Goal: Task Accomplishment & Management: Complete application form

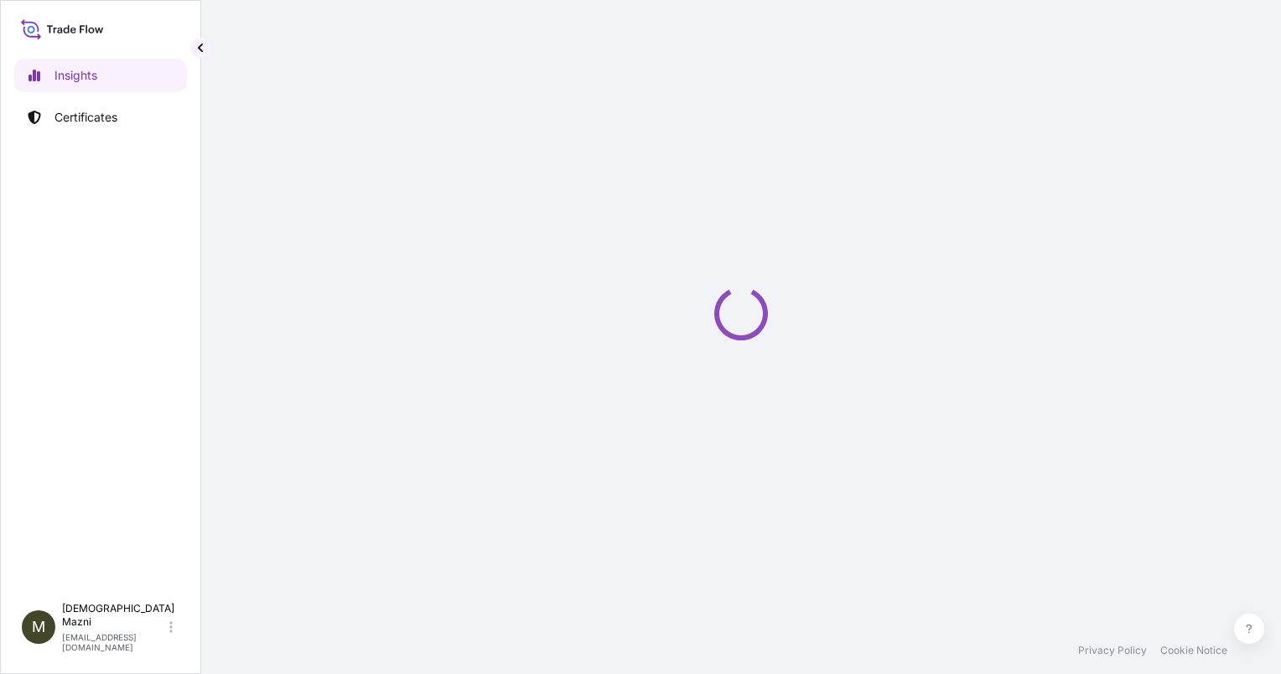
select select "2025"
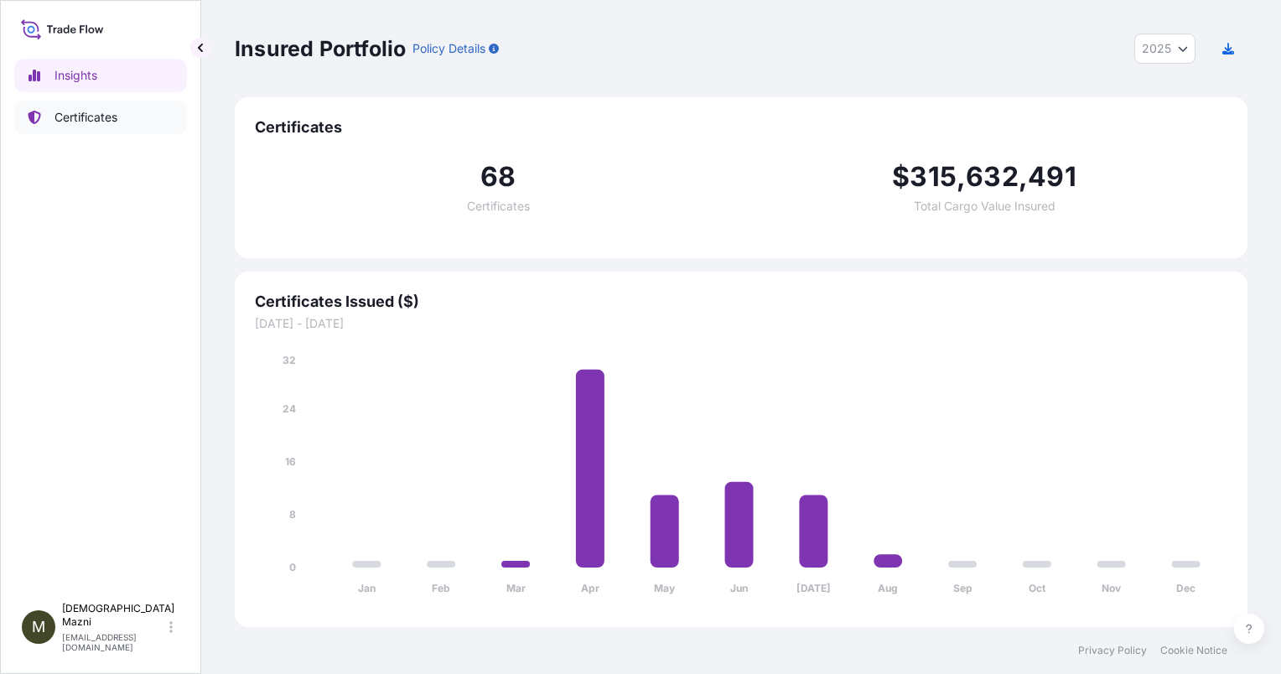
click at [91, 112] on p "Certificates" at bounding box center [85, 117] width 63 height 17
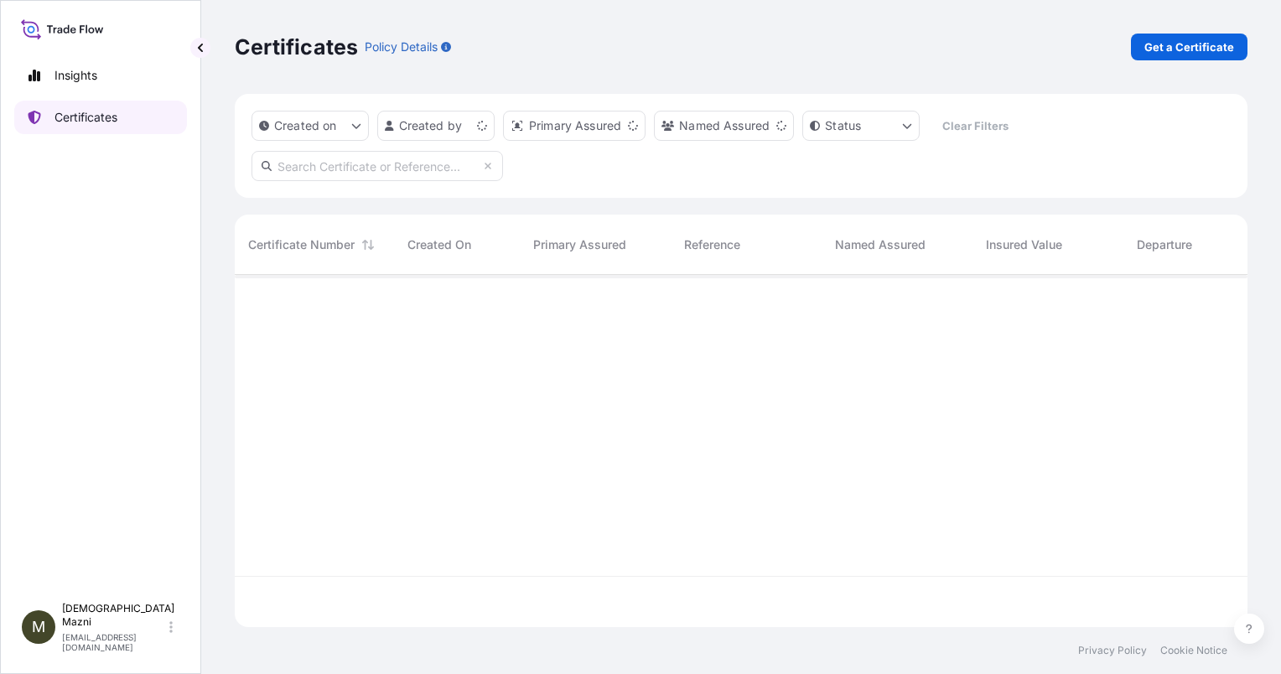
scroll to position [349, 999]
click at [1207, 50] on p "Get a Certificate" at bounding box center [1189, 47] width 90 height 17
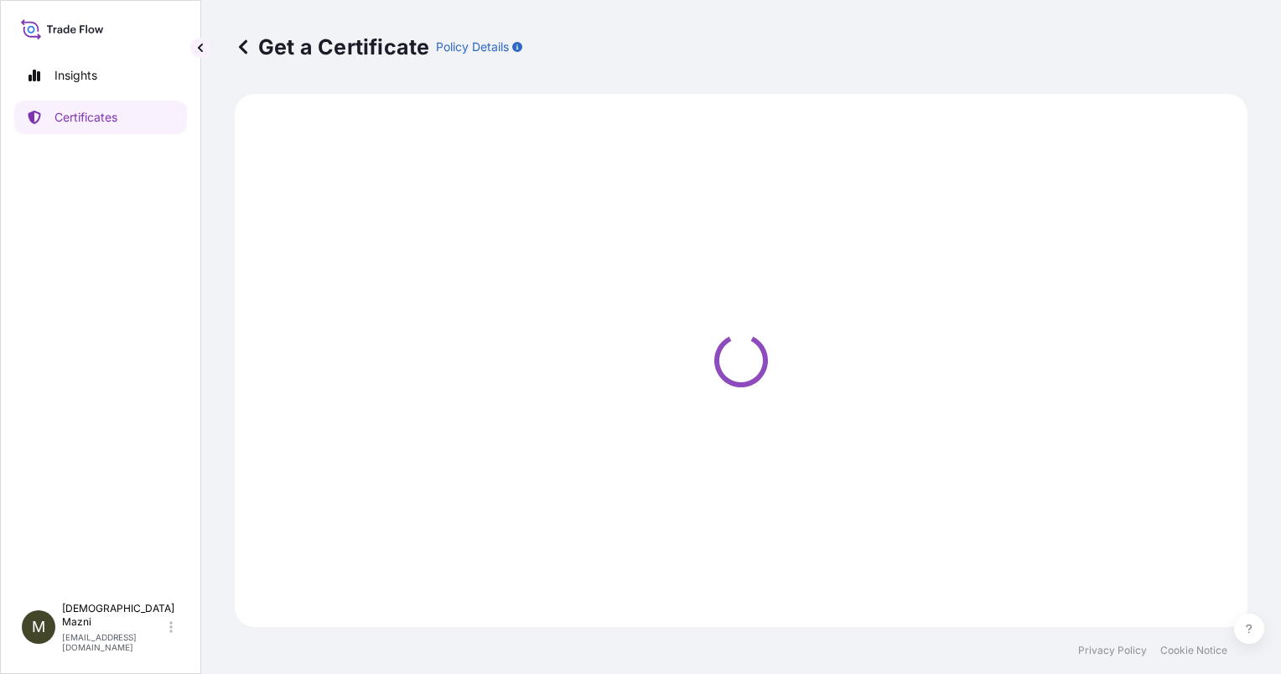
select select "Sea"
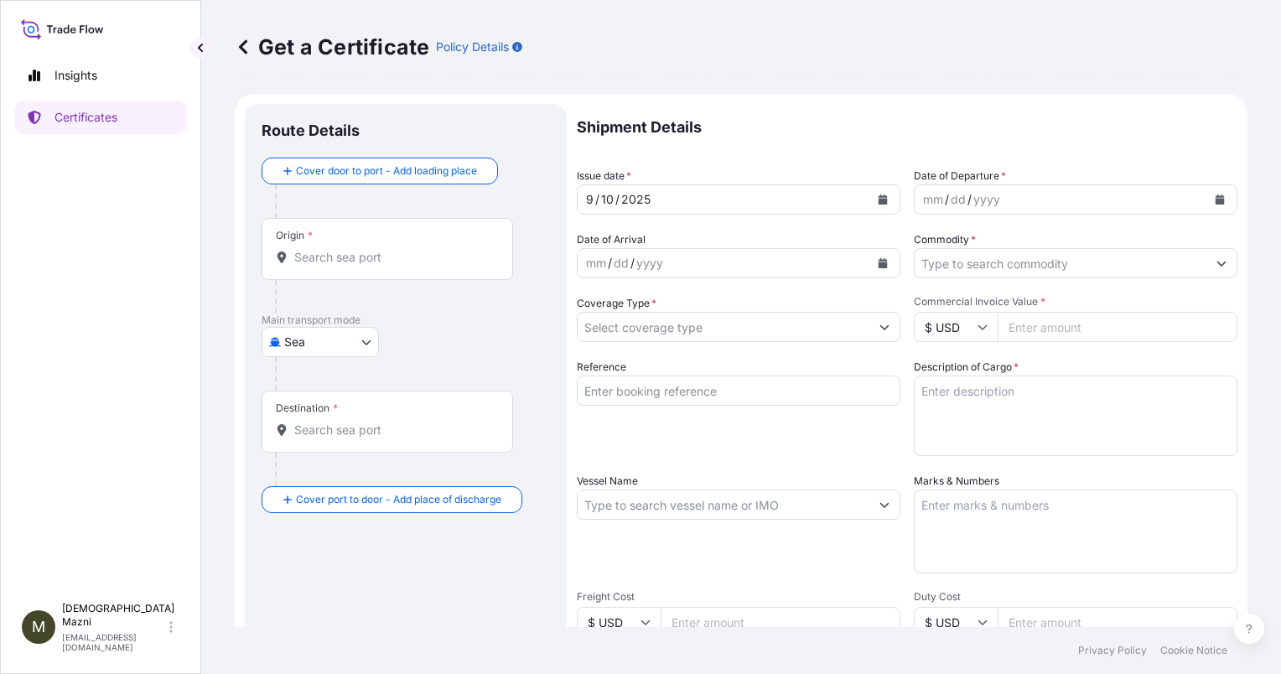
click at [359, 268] on div "Origin *" at bounding box center [388, 249] width 252 height 62
click at [359, 266] on input "Origin *" at bounding box center [393, 257] width 198 height 17
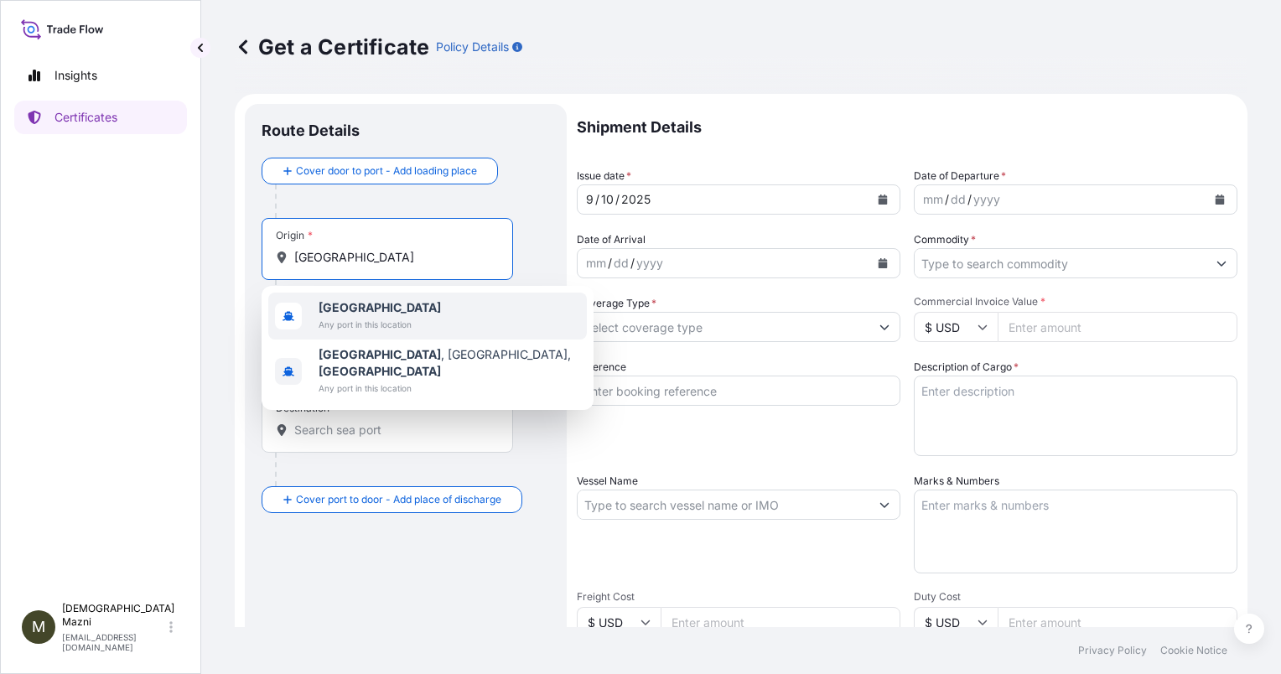
click at [433, 329] on div "[GEOGRAPHIC_DATA] Any port in this location" at bounding box center [427, 316] width 319 height 47
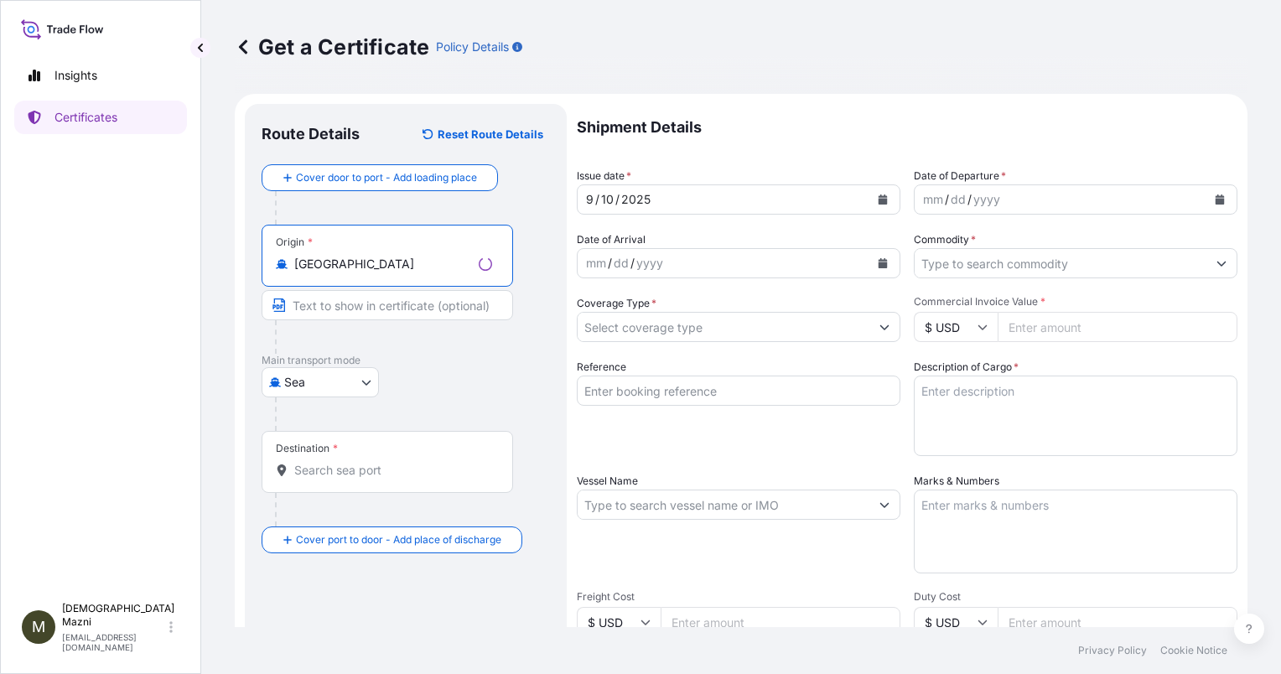
type input "[GEOGRAPHIC_DATA]"
click at [375, 302] on input "Text to appear on certificate" at bounding box center [388, 305] width 252 height 30
type input "VANINO PORT, [GEOGRAPHIC_DATA]"
click at [352, 456] on div "Destination *" at bounding box center [388, 462] width 252 height 62
click at [352, 462] on input "Destination *" at bounding box center [393, 470] width 198 height 17
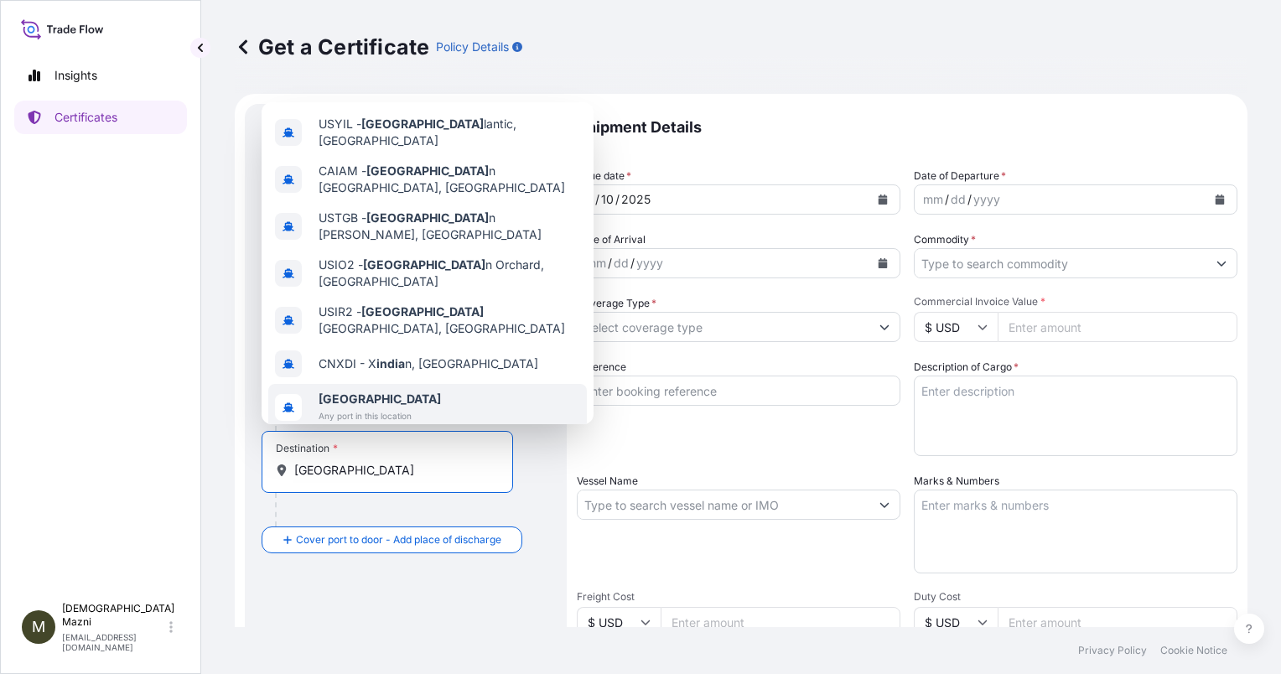
click at [412, 384] on div "[GEOGRAPHIC_DATA] Any port in this location" at bounding box center [427, 407] width 319 height 47
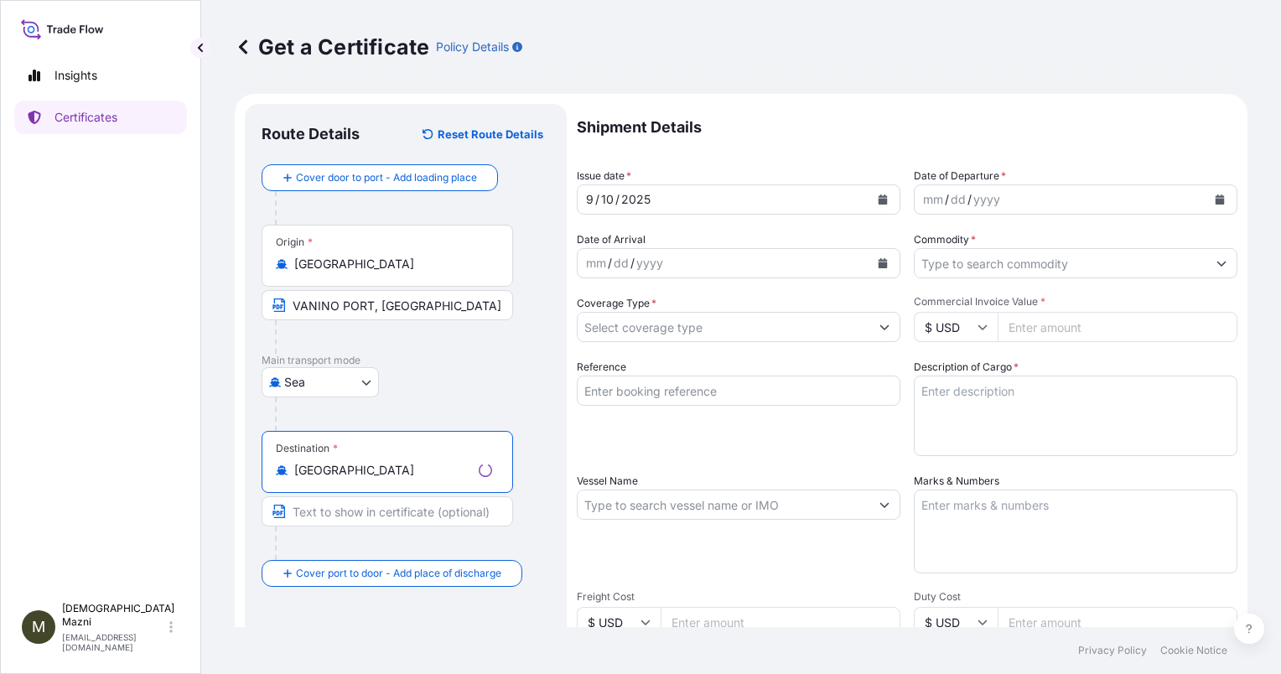
type input "India"
click at [415, 528] on div at bounding box center [394, 544] width 238 height 34
click at [419, 513] on input "Text to appear on certificate" at bounding box center [388, 511] width 252 height 30
type input "ANY PORT(S) IN INDIA"
click at [708, 196] on div "9 / 10 / 2025" at bounding box center [724, 199] width 292 height 30
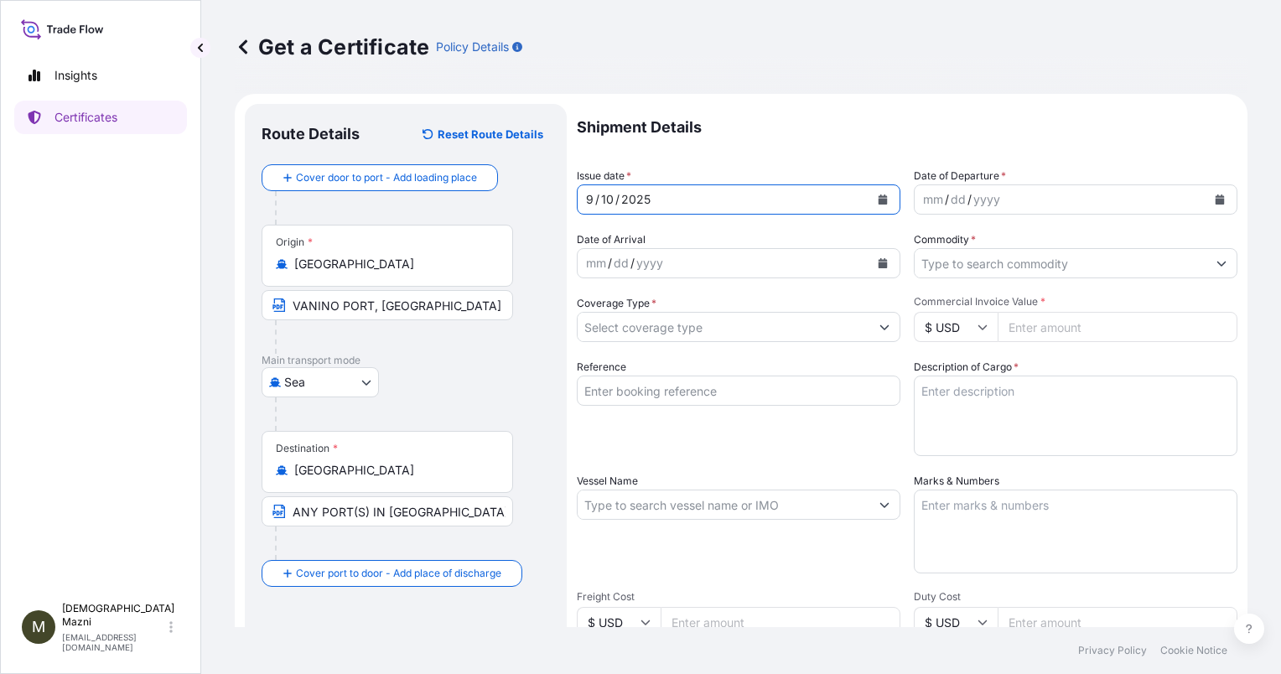
click at [945, 200] on div "/" at bounding box center [947, 199] width 4 height 20
click at [677, 197] on div "9 / 10 / 2025" at bounding box center [724, 199] width 292 height 30
click at [985, 198] on div "9 / 10 / yyyy" at bounding box center [1061, 199] width 292 height 30
click at [960, 271] on input "Commodity *" at bounding box center [1061, 263] width 292 height 30
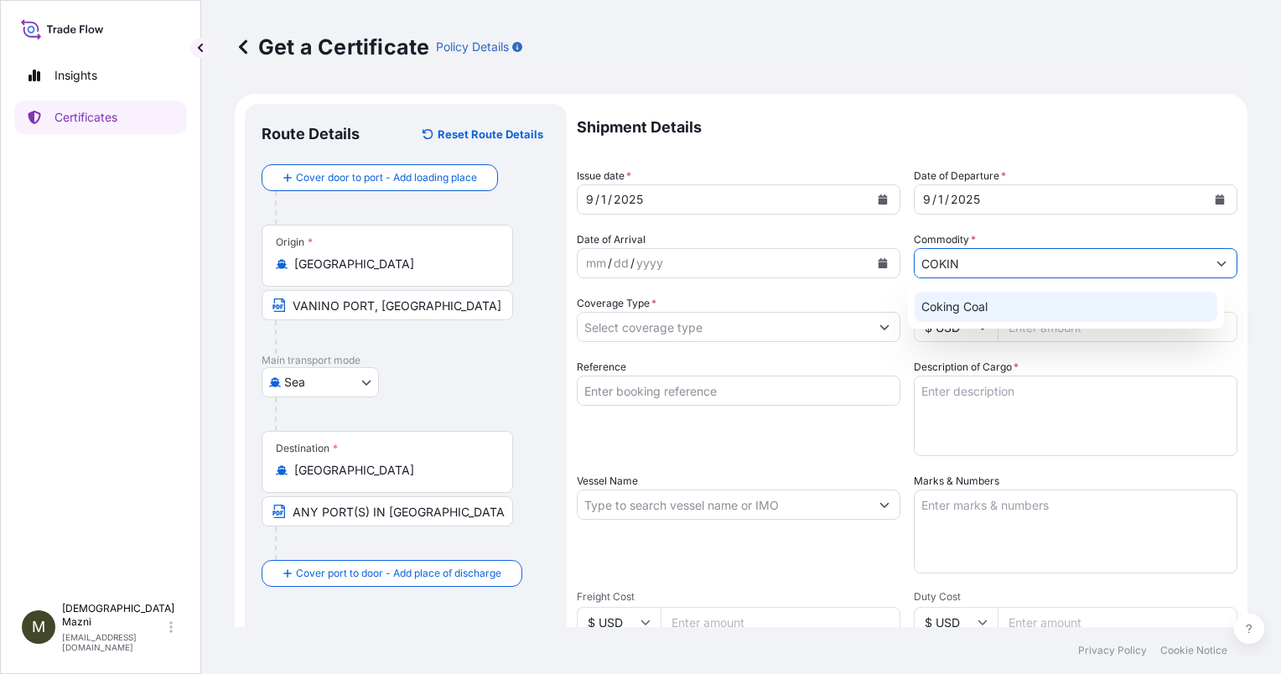
click at [988, 306] on div "Coking Coal" at bounding box center [1066, 307] width 303 height 30
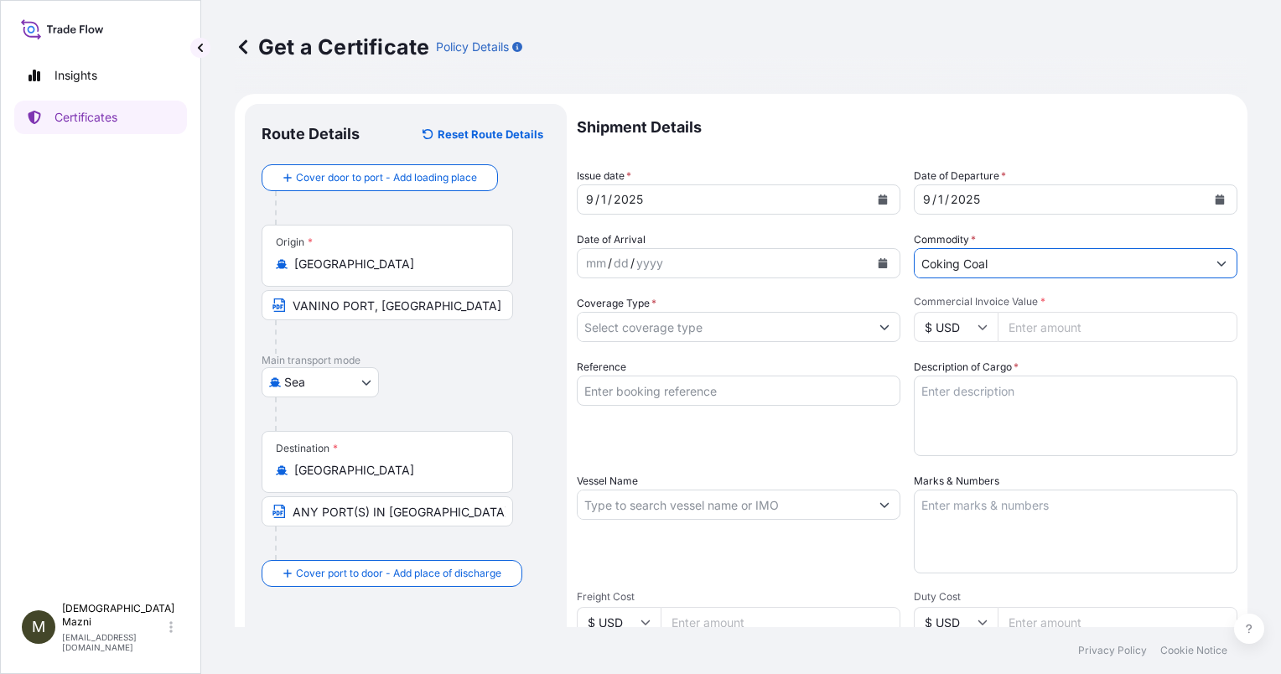
type input "Coking Coal"
click at [718, 334] on input "Coverage Type *" at bounding box center [724, 327] width 292 height 30
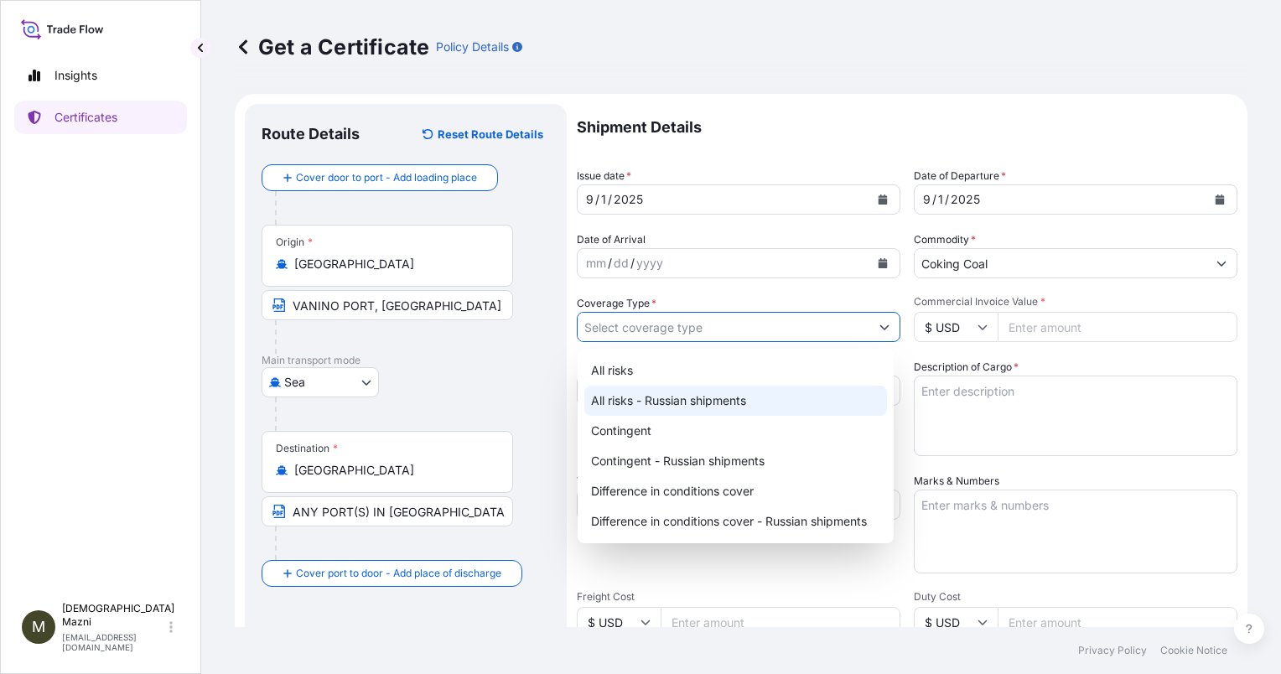
click at [728, 413] on div "All risks - Russian shipments" at bounding box center [735, 401] width 303 height 30
type input "All risks - Russian shipments"
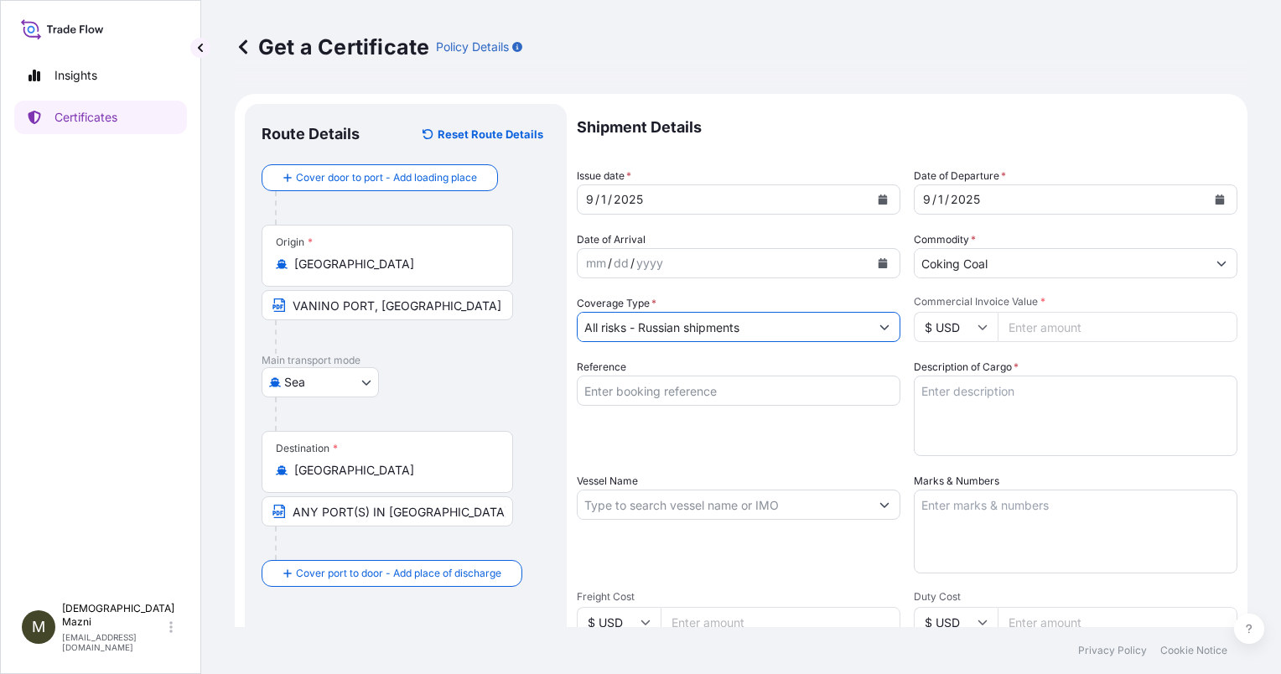
click at [1025, 265] on input "Coking Coal" at bounding box center [1061, 263] width 292 height 30
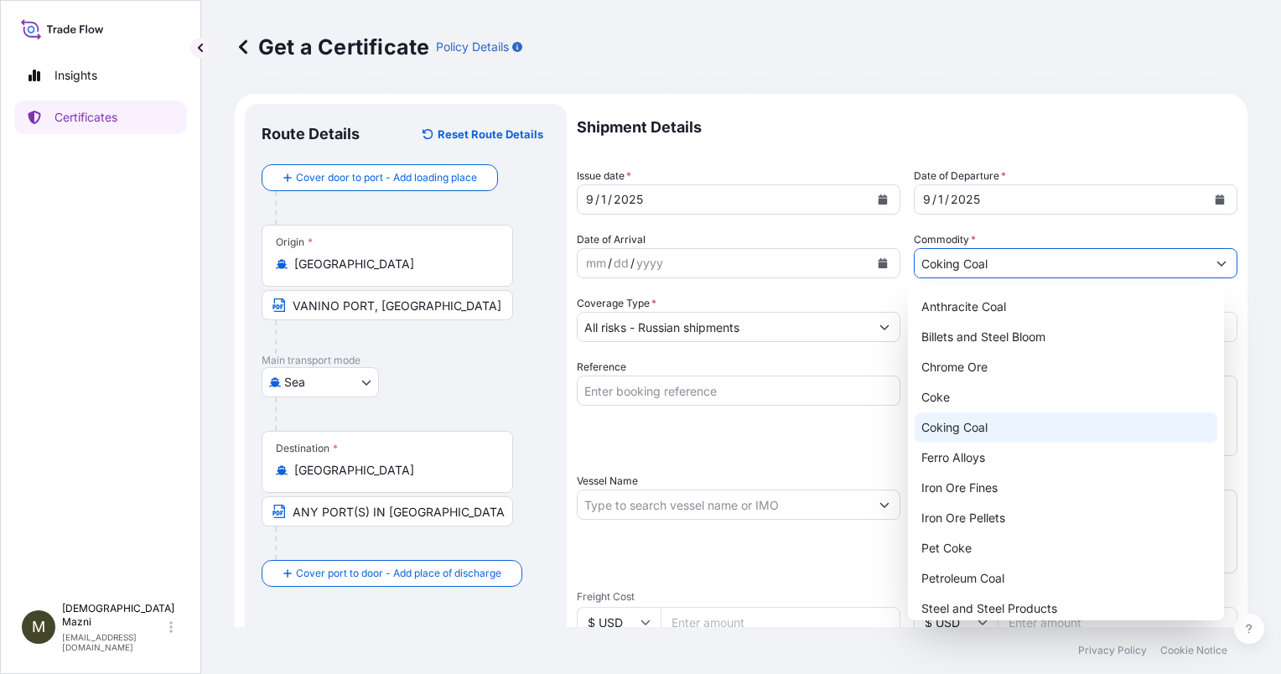
scroll to position [40, 0]
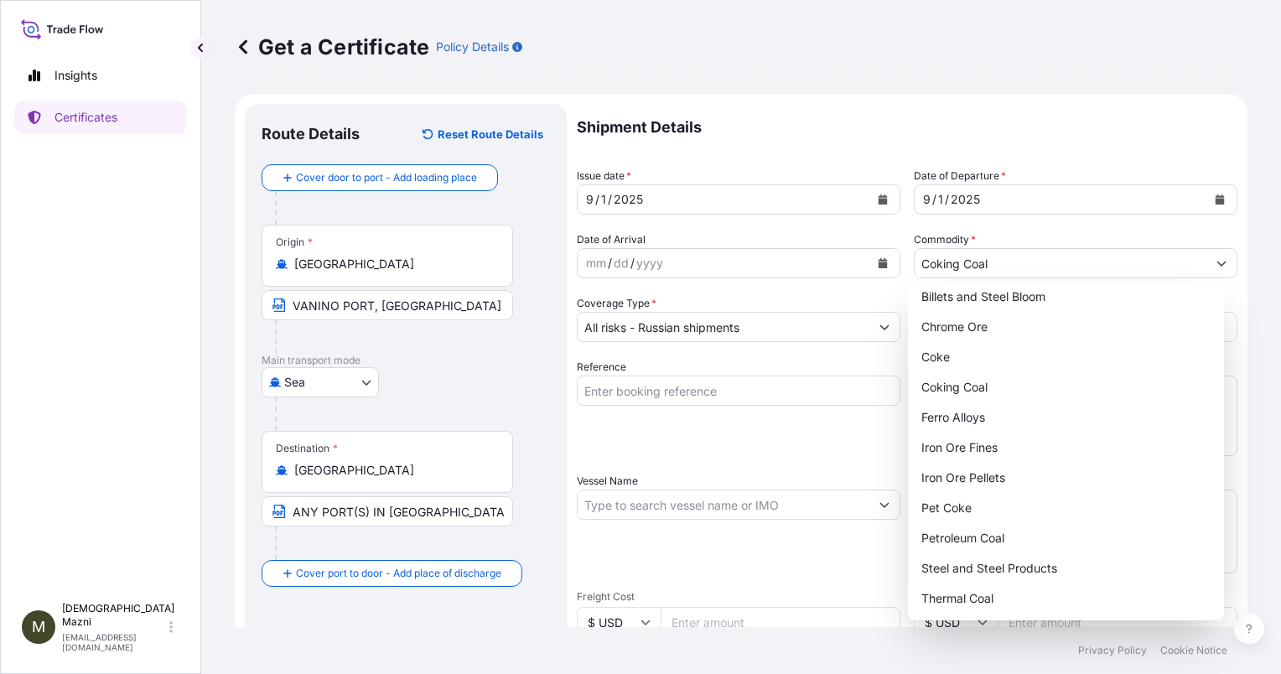
click at [1243, 278] on div "Get a Certificate Policy Details Route Details Reset Route Details Cover door t…" at bounding box center [741, 313] width 1080 height 627
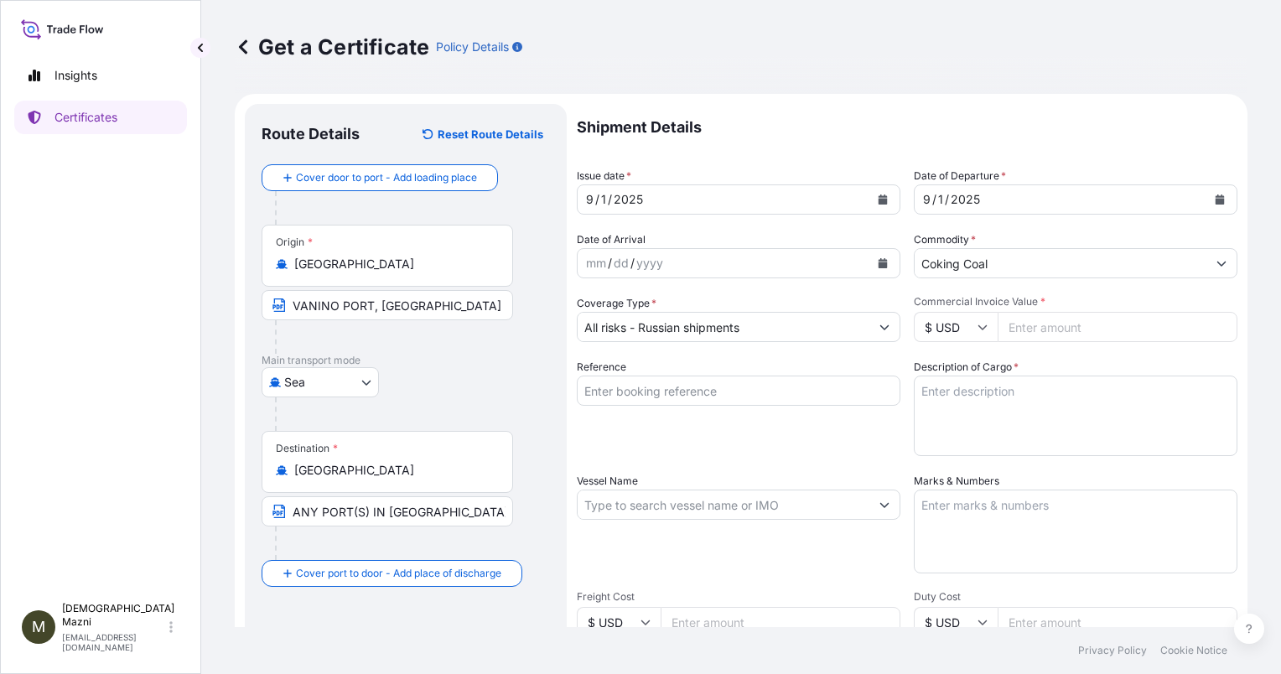
click at [978, 324] on icon at bounding box center [983, 327] width 10 height 10
click at [940, 436] on div "د.إ AED" at bounding box center [949, 420] width 70 height 32
type input "د.إ AED"
click at [1038, 330] on input "Commercial Invoice Value *" at bounding box center [1118, 327] width 240 height 30
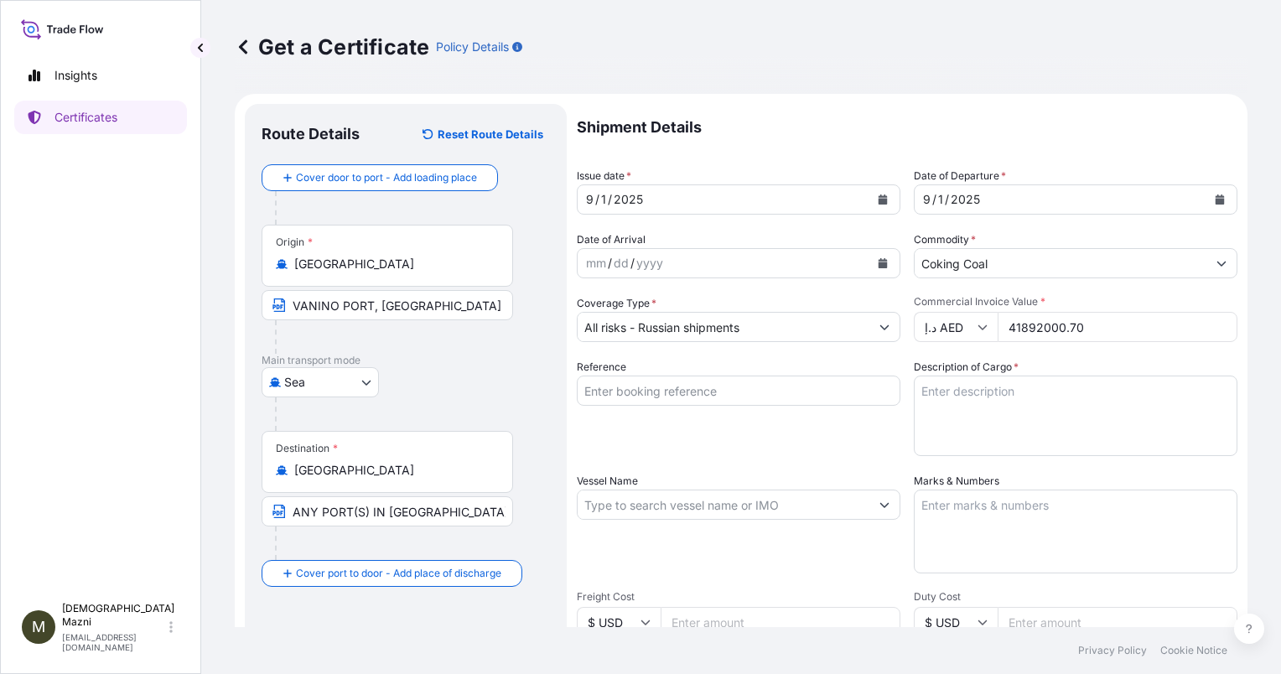
type input "41892000.70"
click at [786, 392] on input "Reference" at bounding box center [739, 391] width 324 height 30
type input "ARPL/25-26/PC/RI/0107"
click at [1071, 421] on textarea "Description of Cargo *" at bounding box center [1076, 416] width 324 height 80
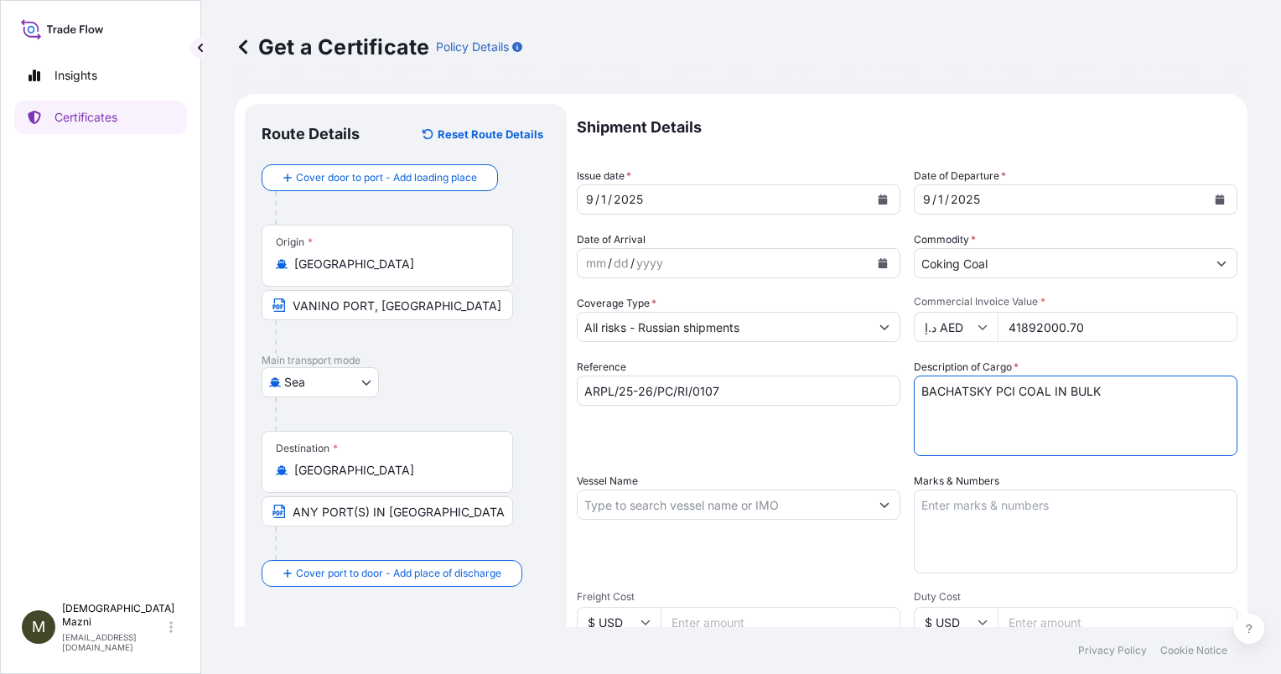
type textarea "BACHATSKY PCI COAL IN BULK"
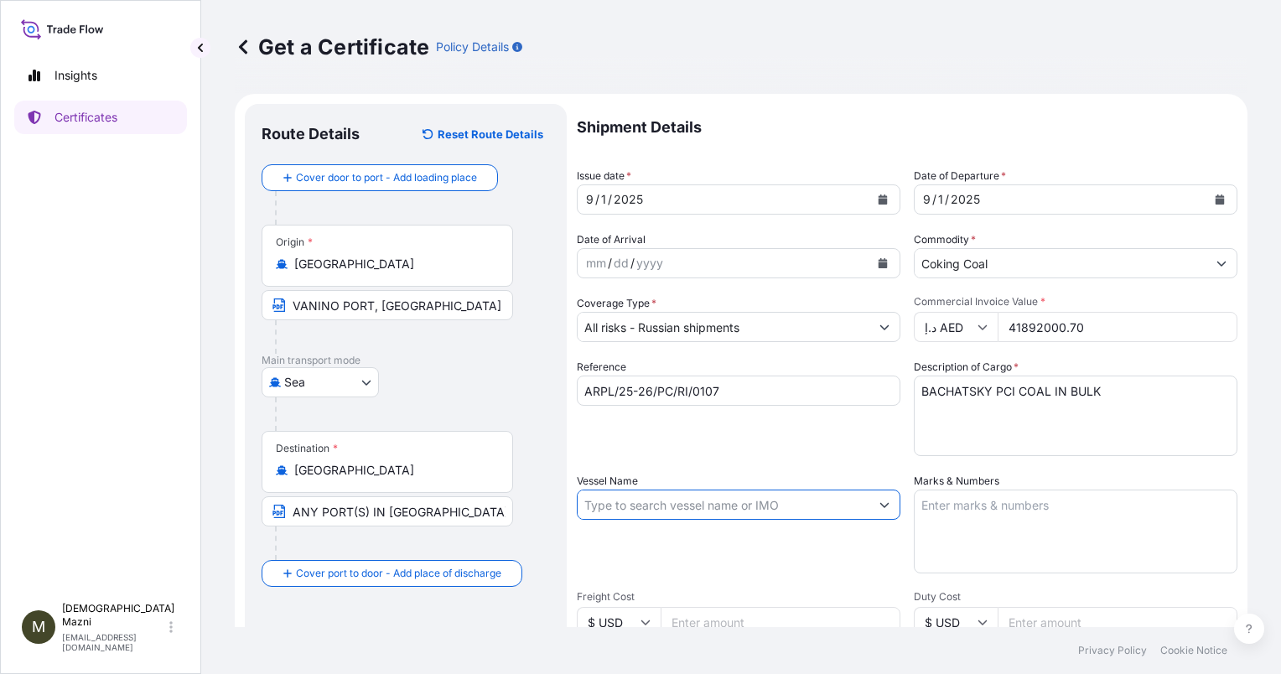
click at [849, 496] on input "Vessel Name" at bounding box center [724, 505] width 292 height 30
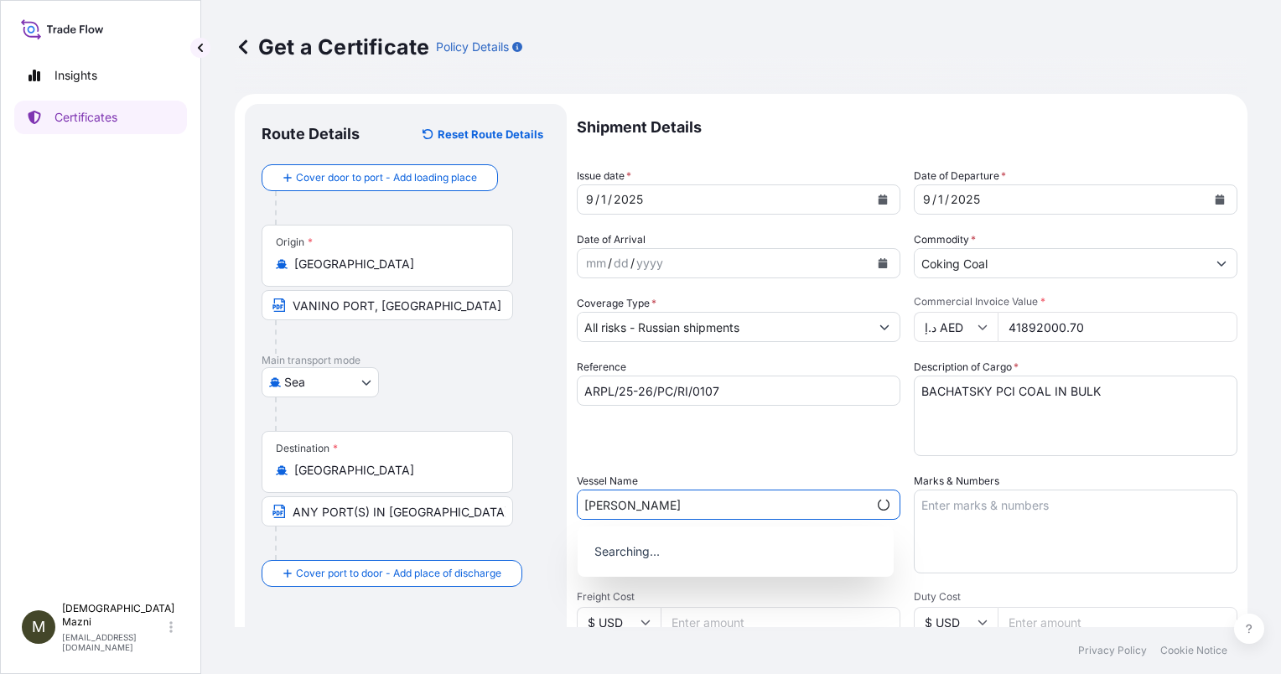
type input "RYAN BAY"
click at [1033, 522] on textarea "Marks & Numbers" at bounding box center [1076, 532] width 324 height 84
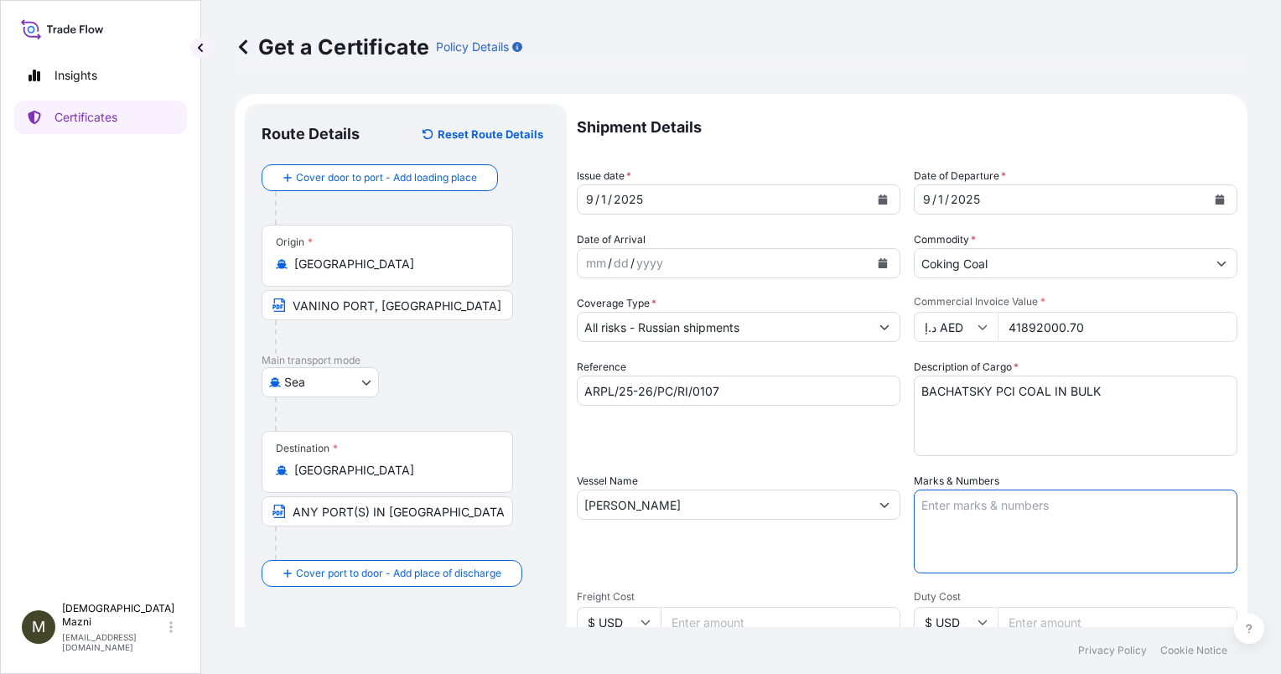
click at [854, 506] on input "RYAN BAY" at bounding box center [724, 505] width 292 height 30
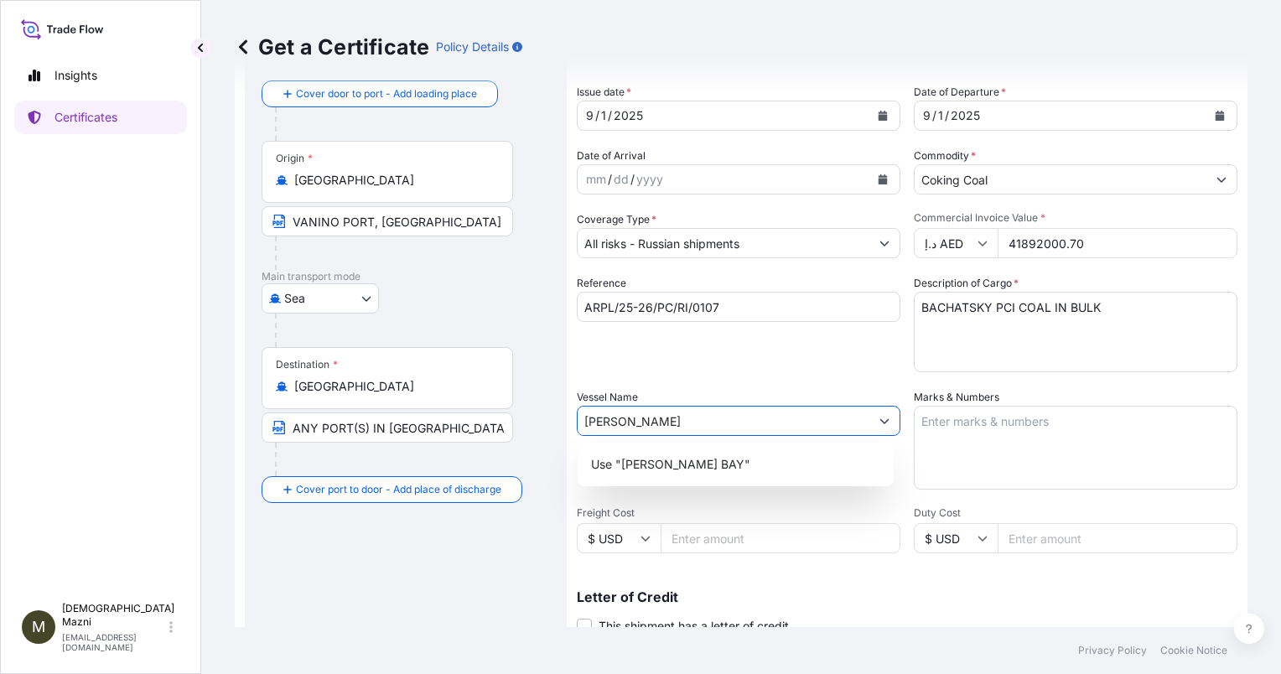
click at [885, 428] on button "Show suggestions" at bounding box center [884, 421] width 30 height 30
click at [795, 450] on div "Use "RYAN BAY"" at bounding box center [735, 464] width 303 height 30
click at [942, 426] on textarea "Marks & Numbers" at bounding box center [1076, 448] width 324 height 84
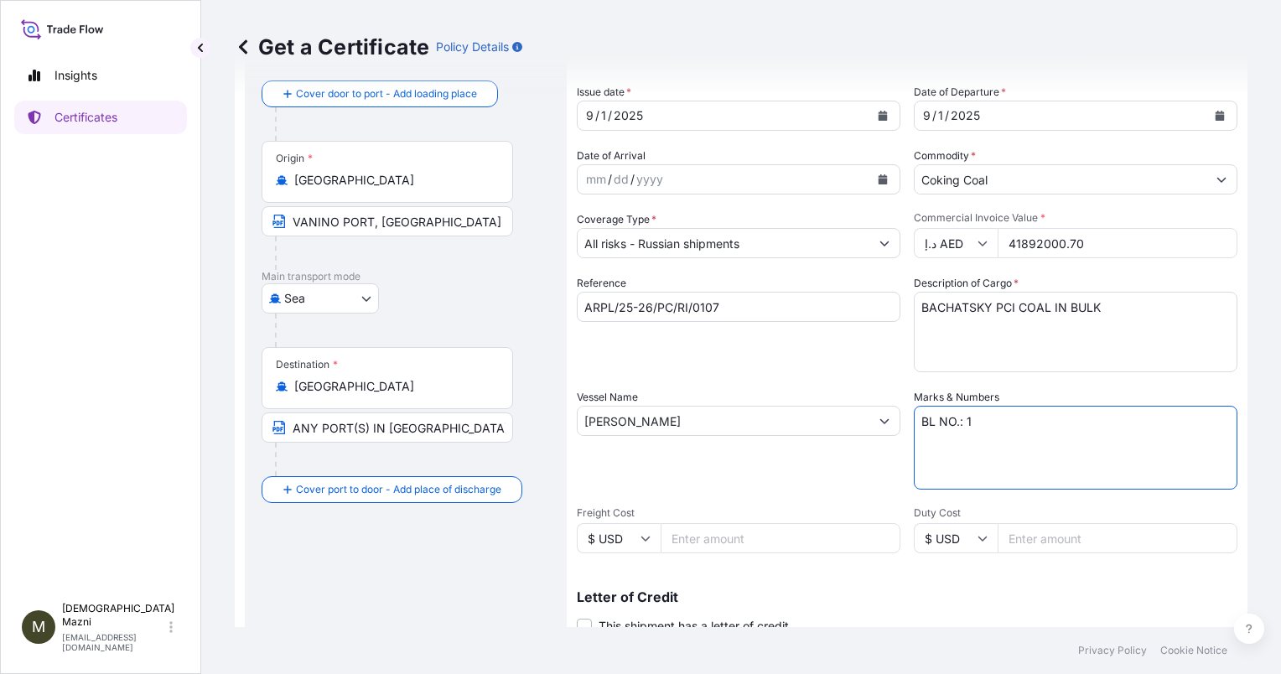
scroll to position [168, 0]
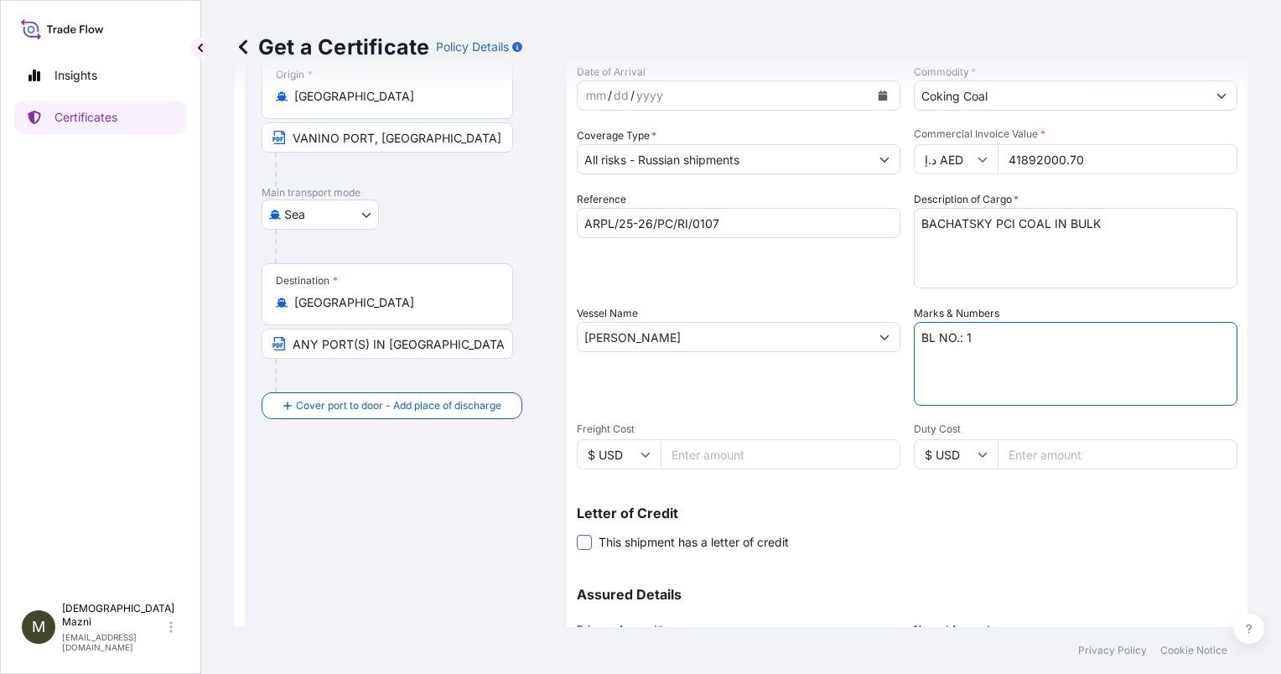
type textarea "BL NO.: 1"
click at [590, 542] on span at bounding box center [584, 542] width 15 height 15
click at [577, 533] on input "This shipment has a letter of credit" at bounding box center [577, 533] width 0 height 0
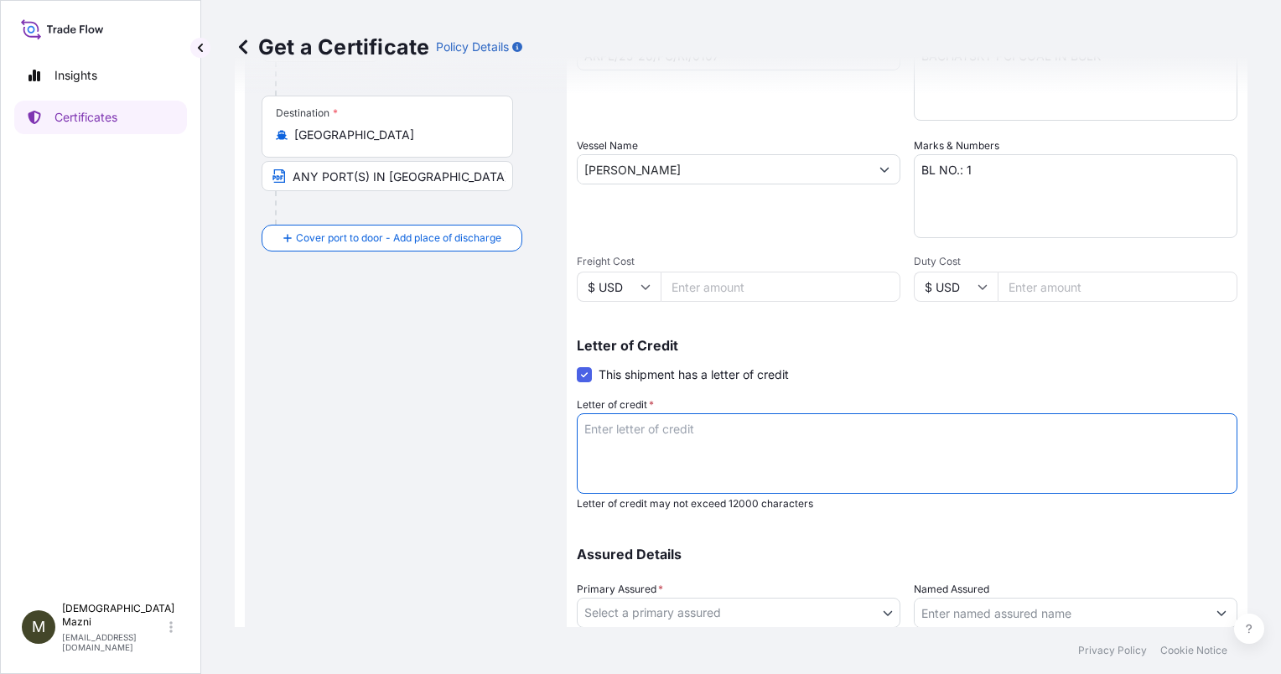
click at [698, 437] on textarea "Letter of credit *" at bounding box center [907, 453] width 661 height 80
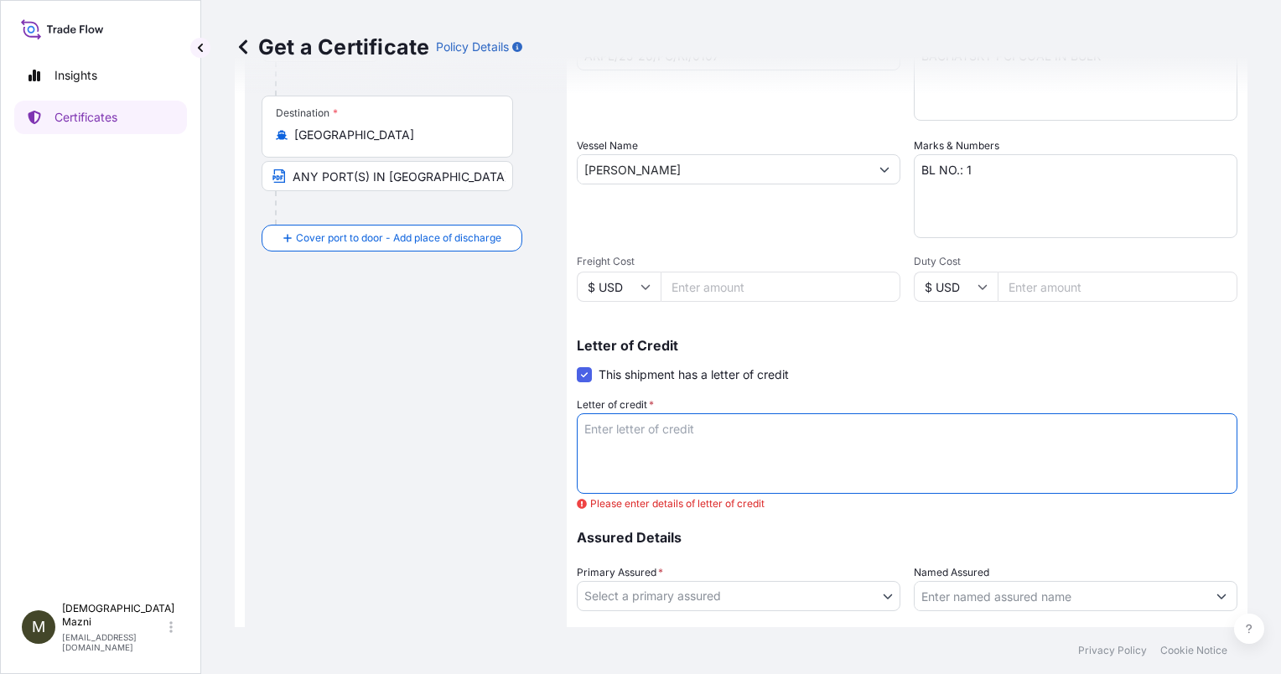
paste textarea "CERTIFICATE OF MARINE INSURANCE IN DUPLICATE, ENDORSED IN BLANK, FOR AT LEAST 1…"
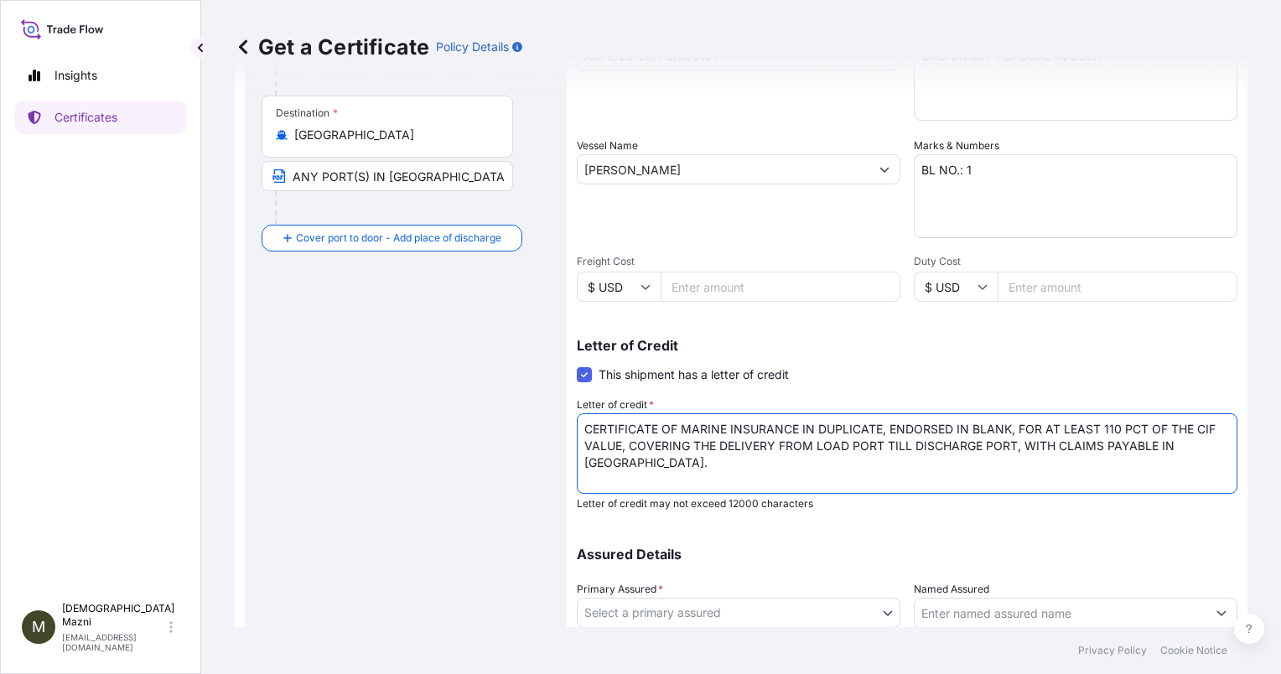
scroll to position [419, 0]
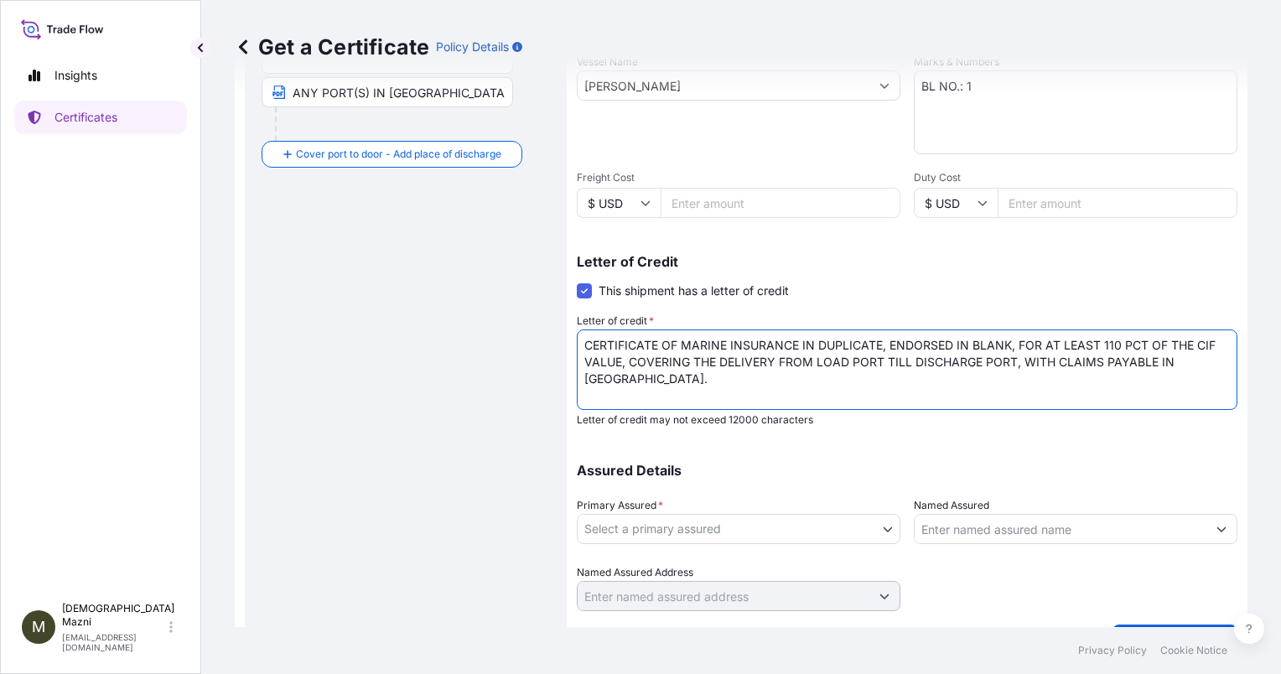
type textarea "CERTIFICATE OF MARINE INSURANCE IN DUPLICATE, ENDORSED IN BLANK, FOR AT LEAST 1…"
click at [791, 511] on div "Primary Assured * Select a primary assured" at bounding box center [739, 520] width 324 height 47
click at [791, 523] on body "Insights Certificates M Muhammad Mazni mazni@avani.sg Get a Certificate Policy …" at bounding box center [640, 337] width 1281 height 674
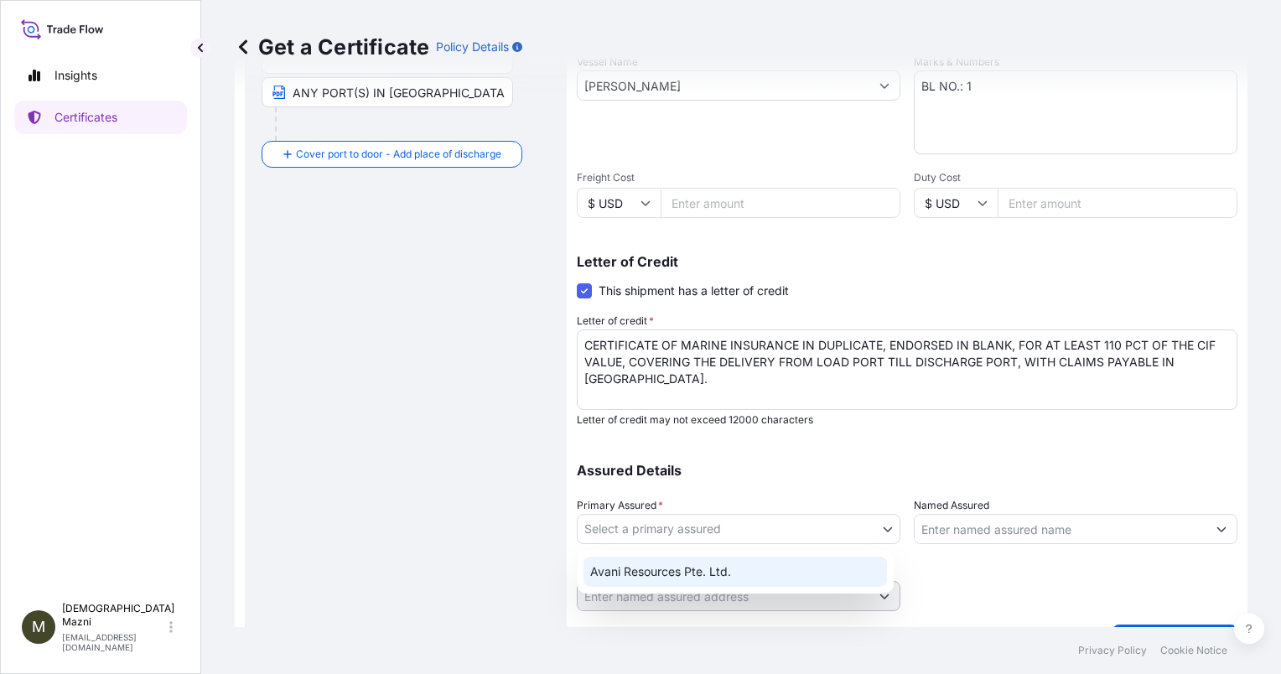
click at [774, 573] on div "Avani Resources Pte. Ltd." at bounding box center [736, 572] width 304 height 30
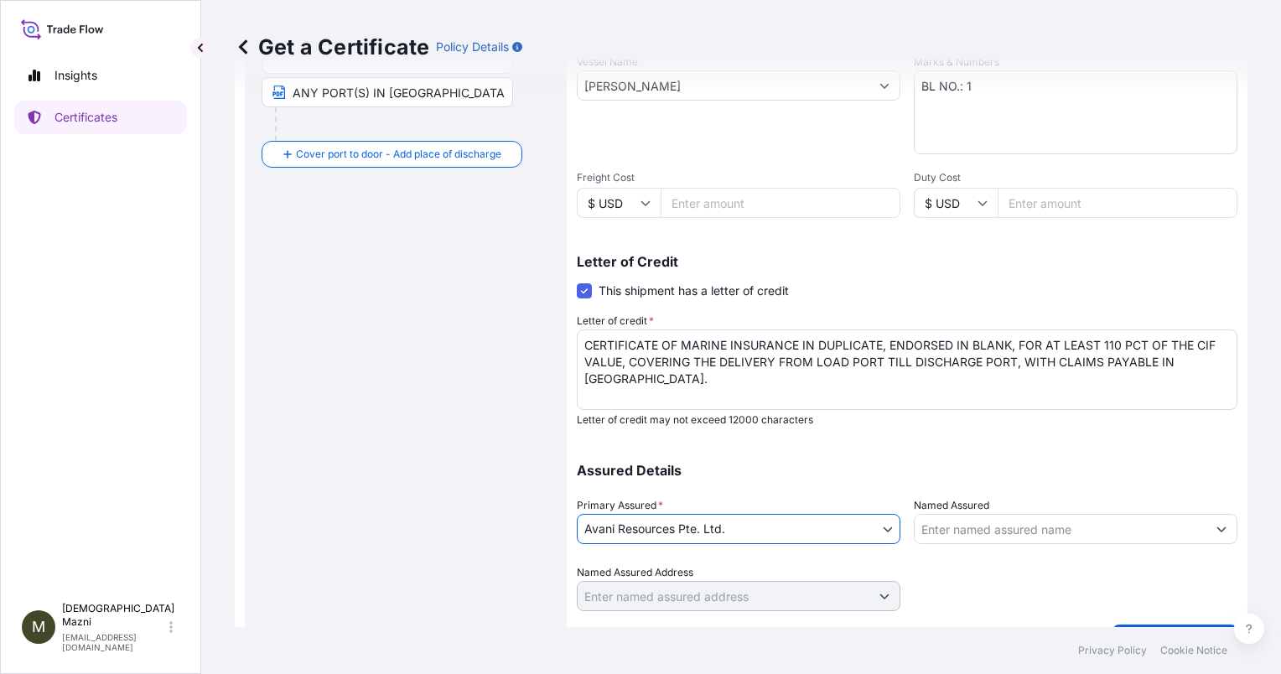
click at [984, 521] on input "Named Assured" at bounding box center [1061, 529] width 292 height 30
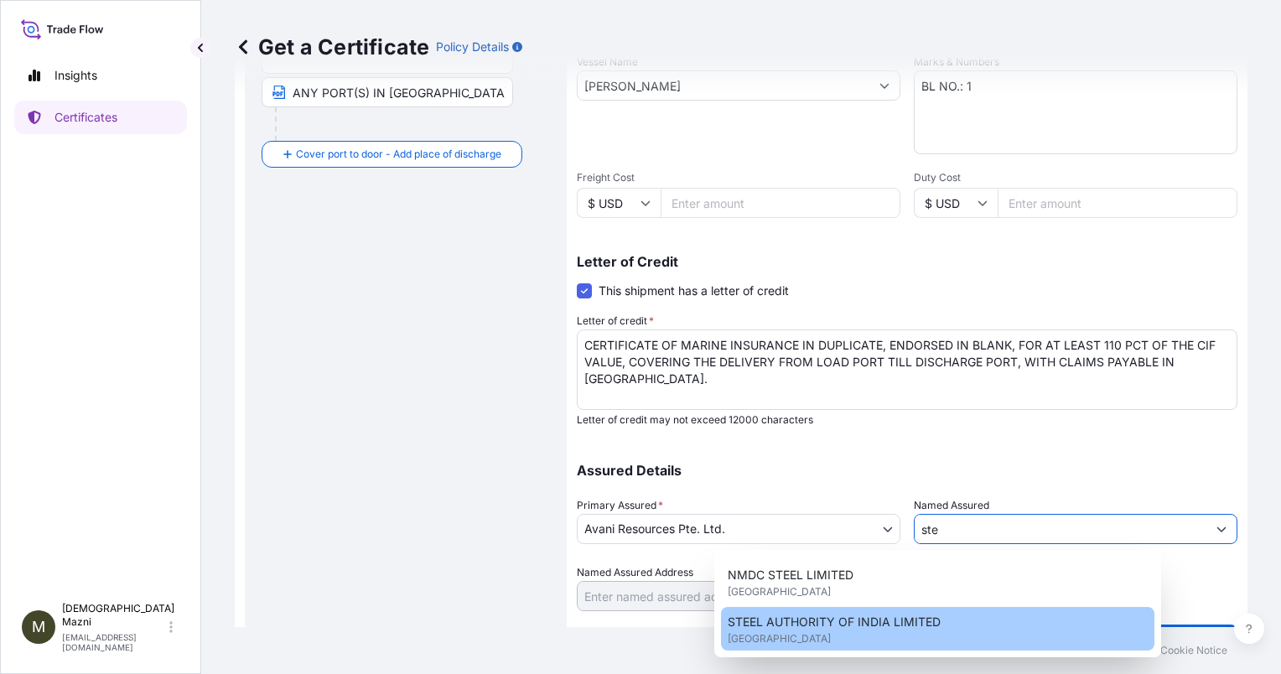
scroll to position [0, 0]
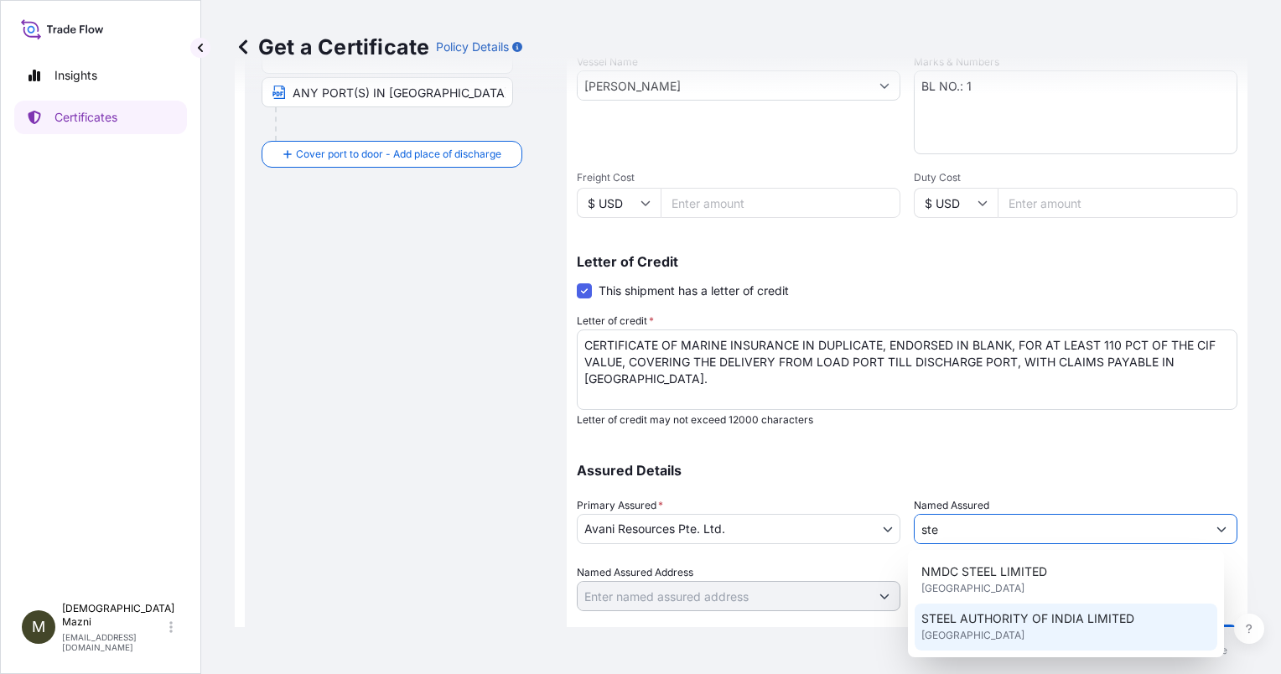
click at [969, 614] on span "STEEL AUTHORITY OF INDIA LIMITED" at bounding box center [1027, 618] width 213 height 17
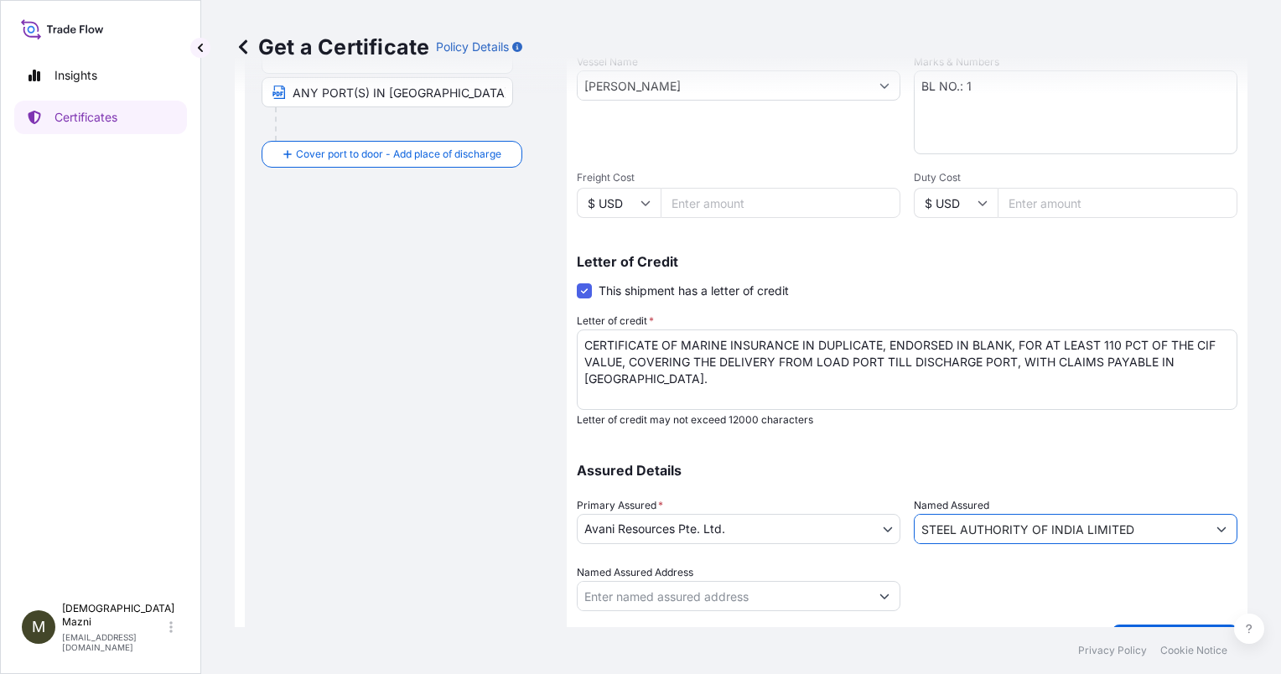
type input "STEEL AUTHORITY OF INDIA LIMITED"
click at [990, 460] on div "Assured Details Primary Assured * Avani Resources Pte. Ltd. Avani Resources Pte…" at bounding box center [907, 528] width 661 height 168
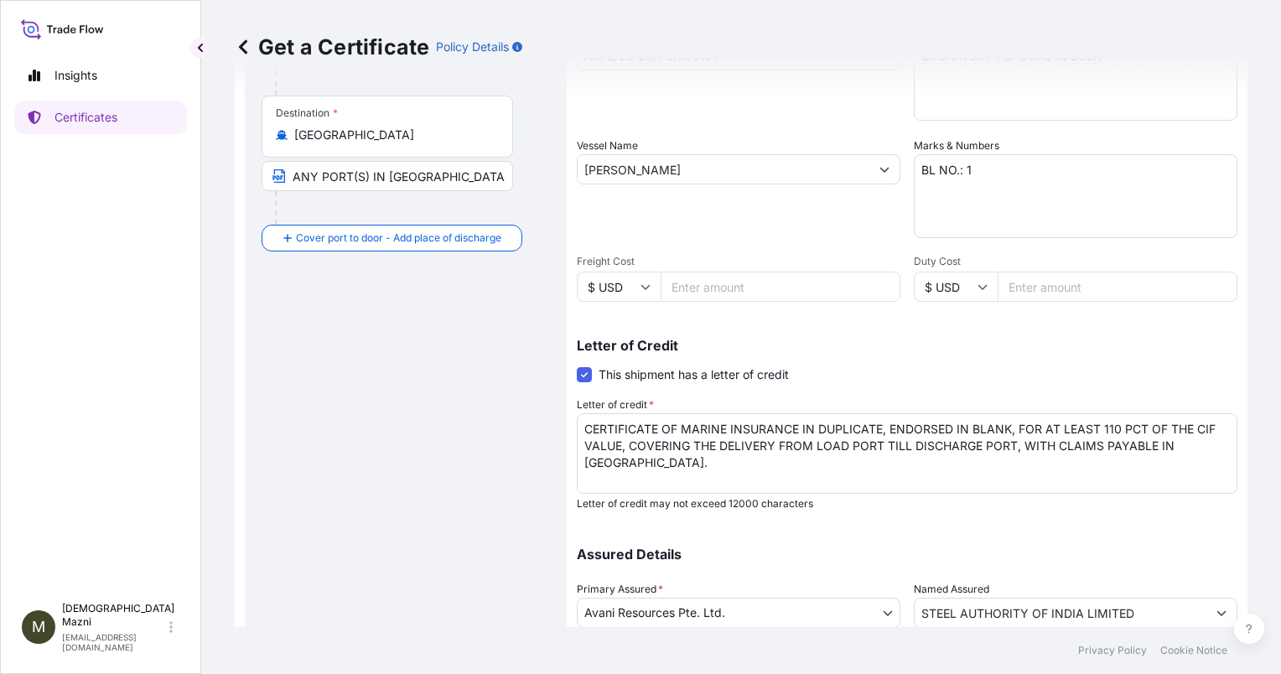
scroll to position [459, 0]
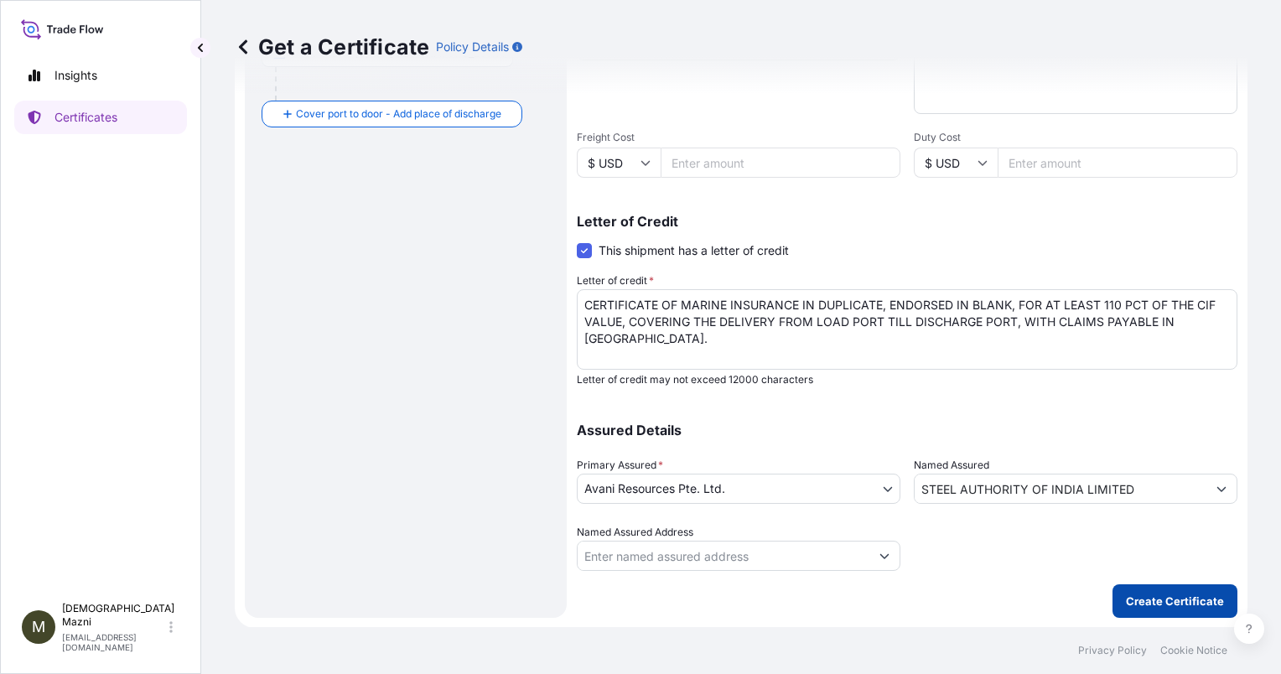
click at [1181, 593] on p "Create Certificate" at bounding box center [1175, 601] width 98 height 17
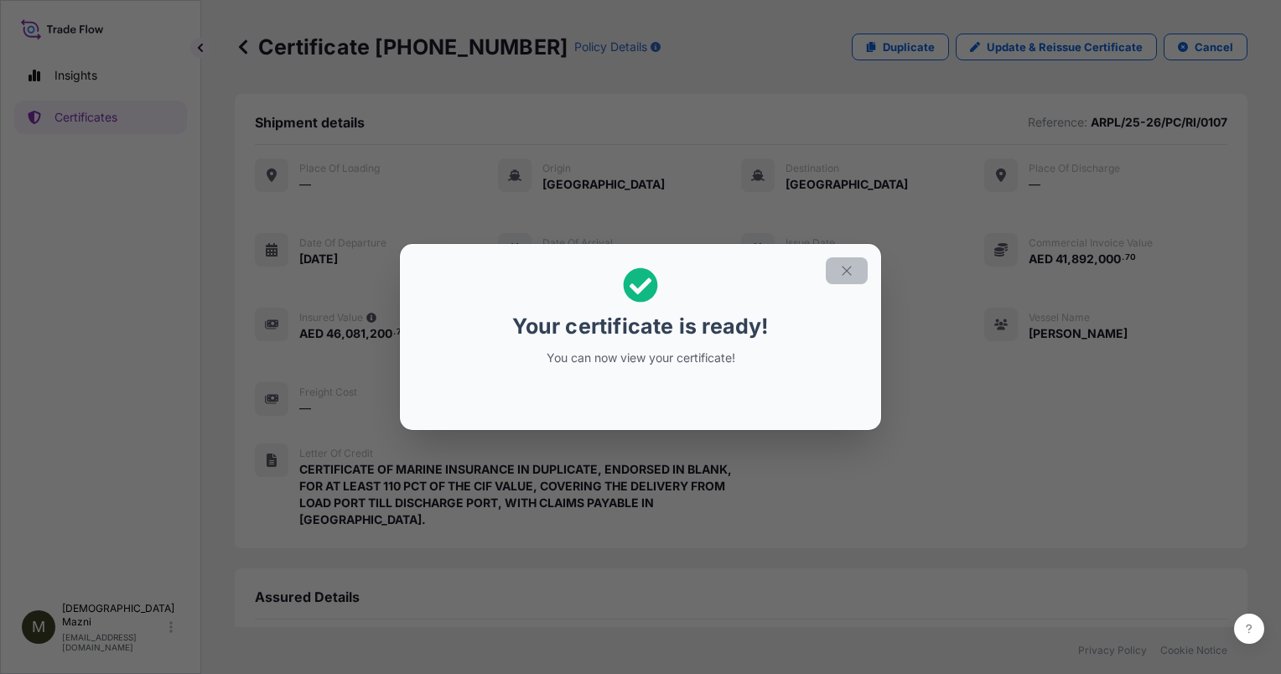
click at [850, 273] on icon "button" at bounding box center [846, 270] width 9 height 9
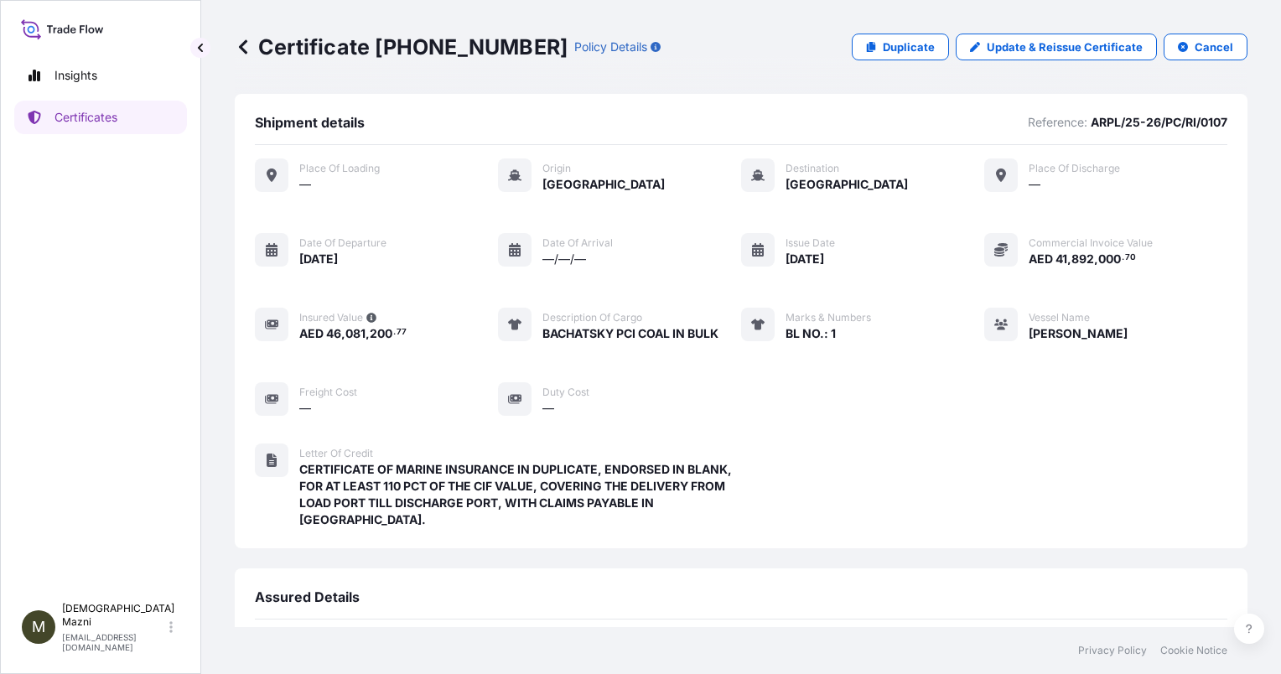
scroll to position [248, 0]
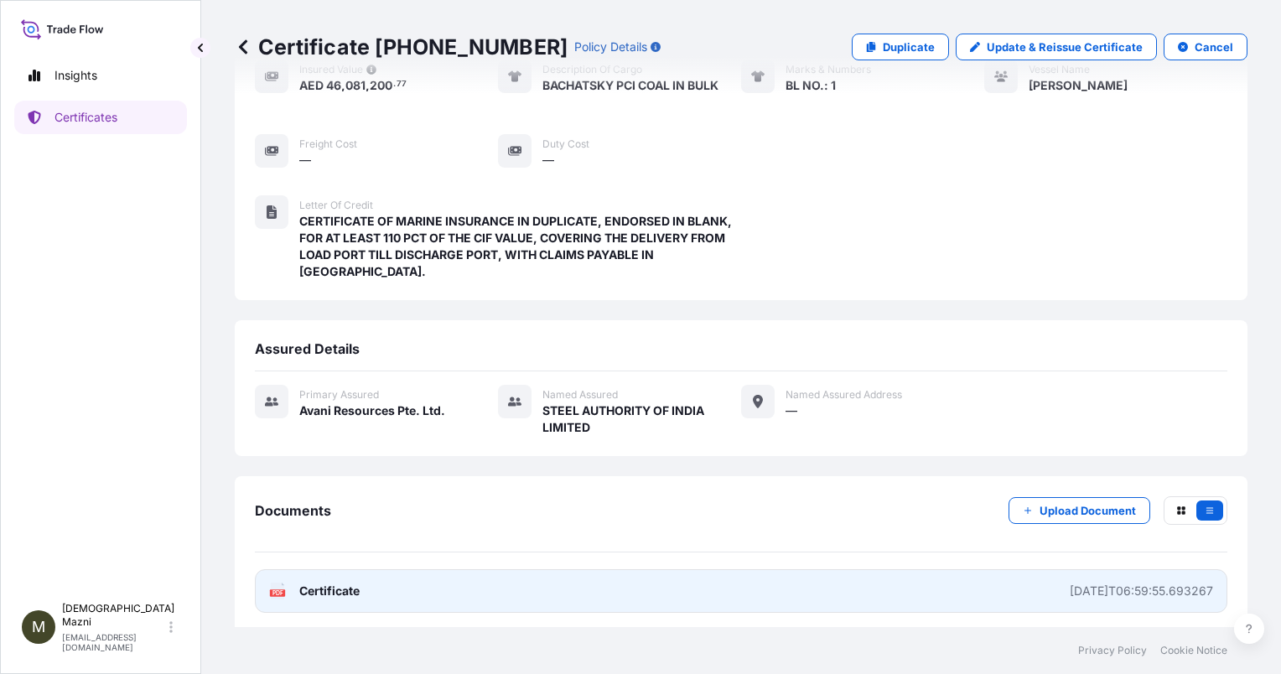
click at [1186, 583] on div "2025-09-10T06:59:55.693267" at bounding box center [1141, 591] width 143 height 17
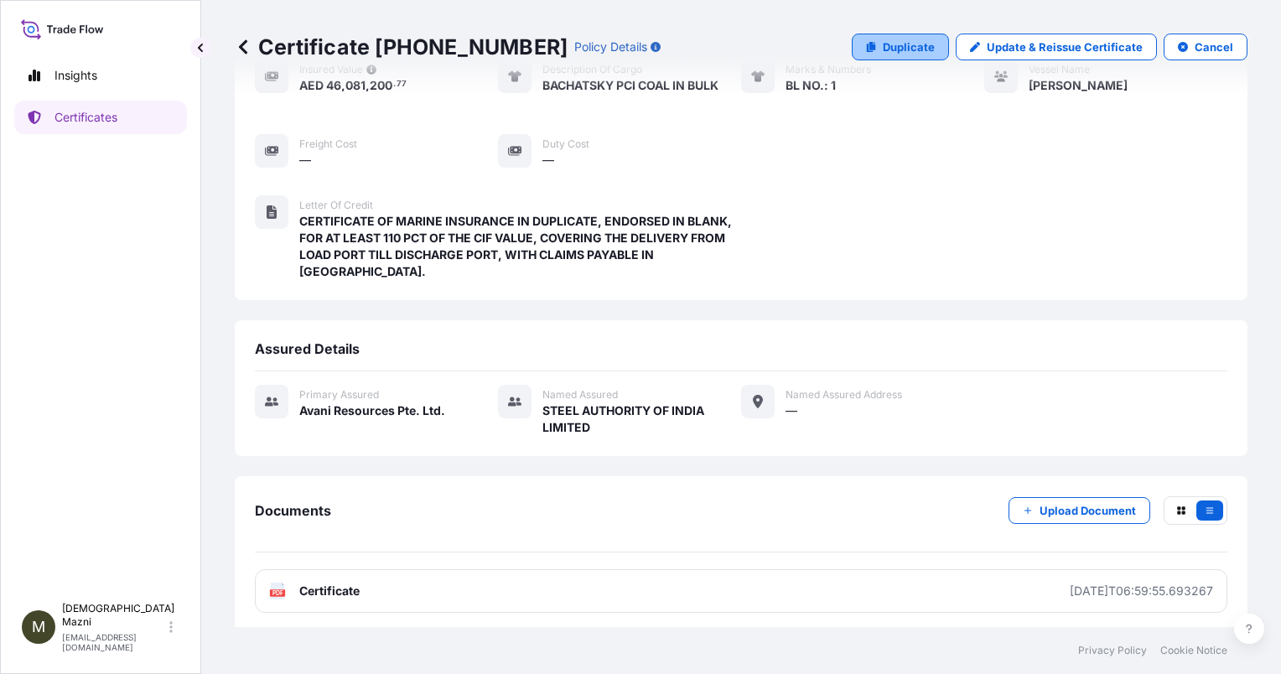
click at [917, 55] on link "Duplicate" at bounding box center [900, 47] width 97 height 27
select select "Sea"
select select "31988"
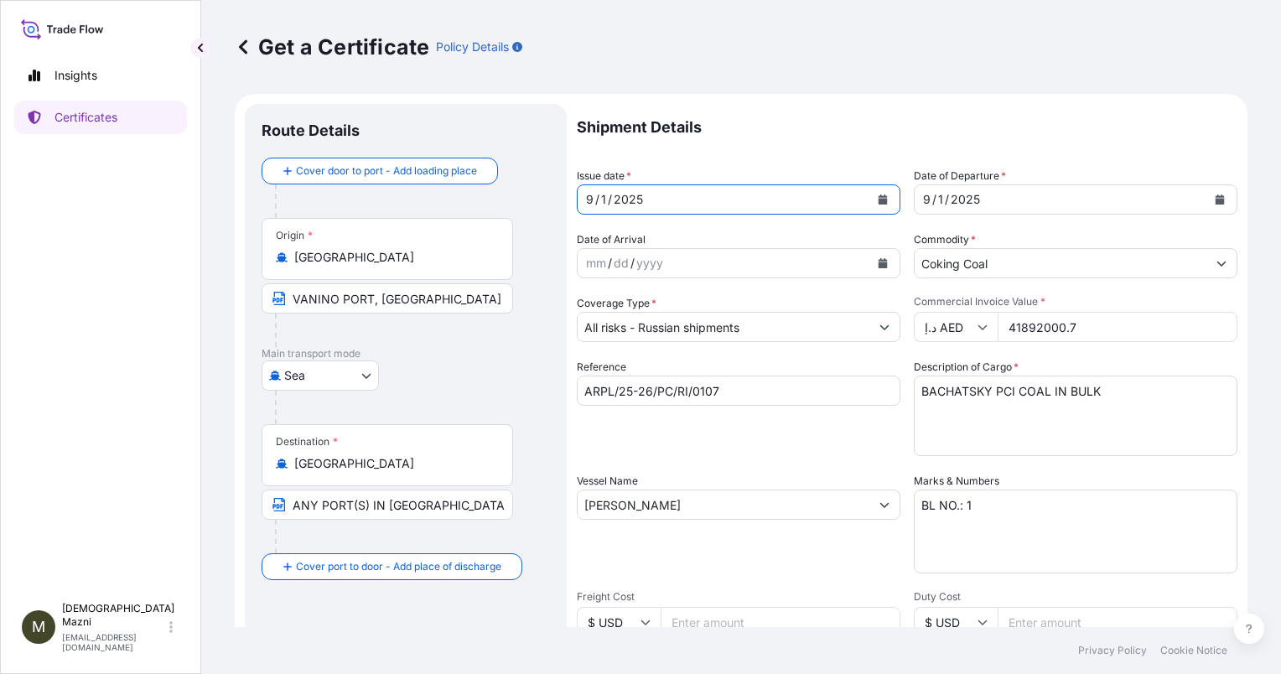
click at [606, 193] on div "1" at bounding box center [603, 199] width 8 height 20
click at [937, 201] on div "1" at bounding box center [941, 199] width 8 height 20
drag, startPoint x: 1073, startPoint y: 322, endPoint x: 925, endPoint y: 340, distance: 149.5
click at [925, 340] on div "د.إ AED 41892000.7" at bounding box center [1076, 327] width 324 height 30
type input "42399189.22"
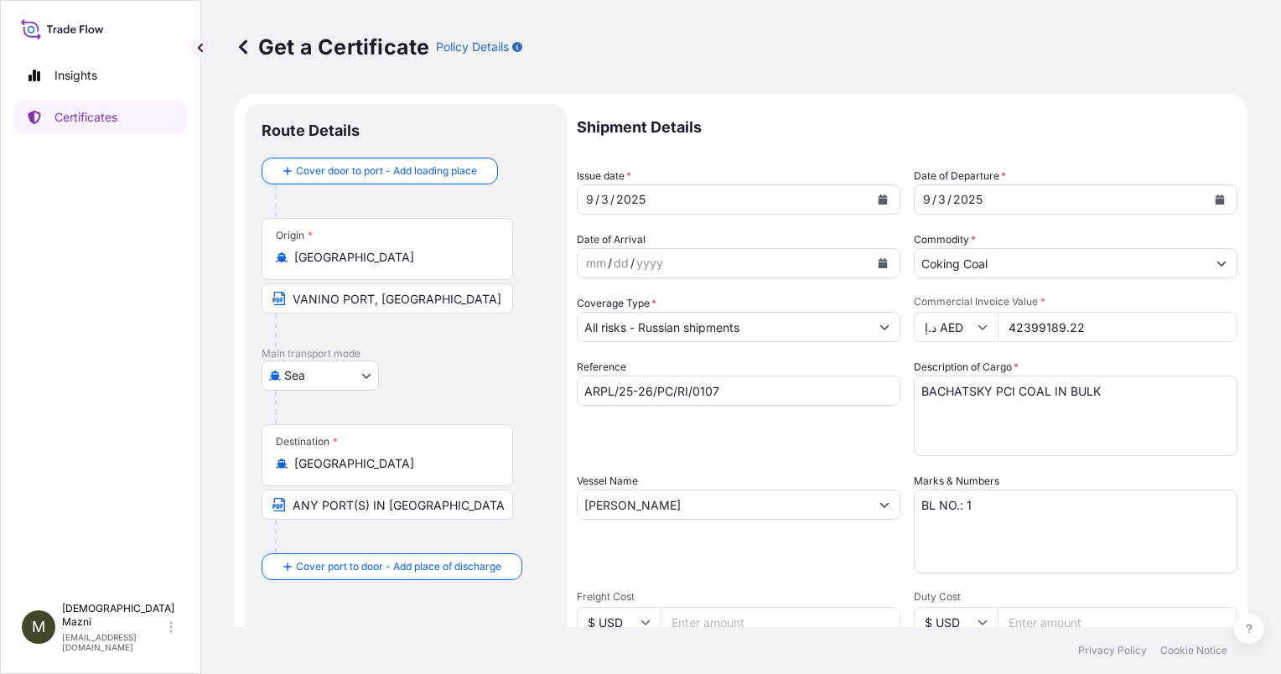
click at [1046, 510] on textarea "BL NO.: 1" at bounding box center [1076, 532] width 324 height 84
type textarea "BL NO.: l1"
click at [811, 389] on input "ARPL/25-26/PC/RI/0107" at bounding box center [739, 391] width 324 height 30
type input "ARPL/25-26/PC/RI/0108/P"
click at [329, 297] on input "VANINO PORT, RUSSIA" at bounding box center [388, 298] width 252 height 30
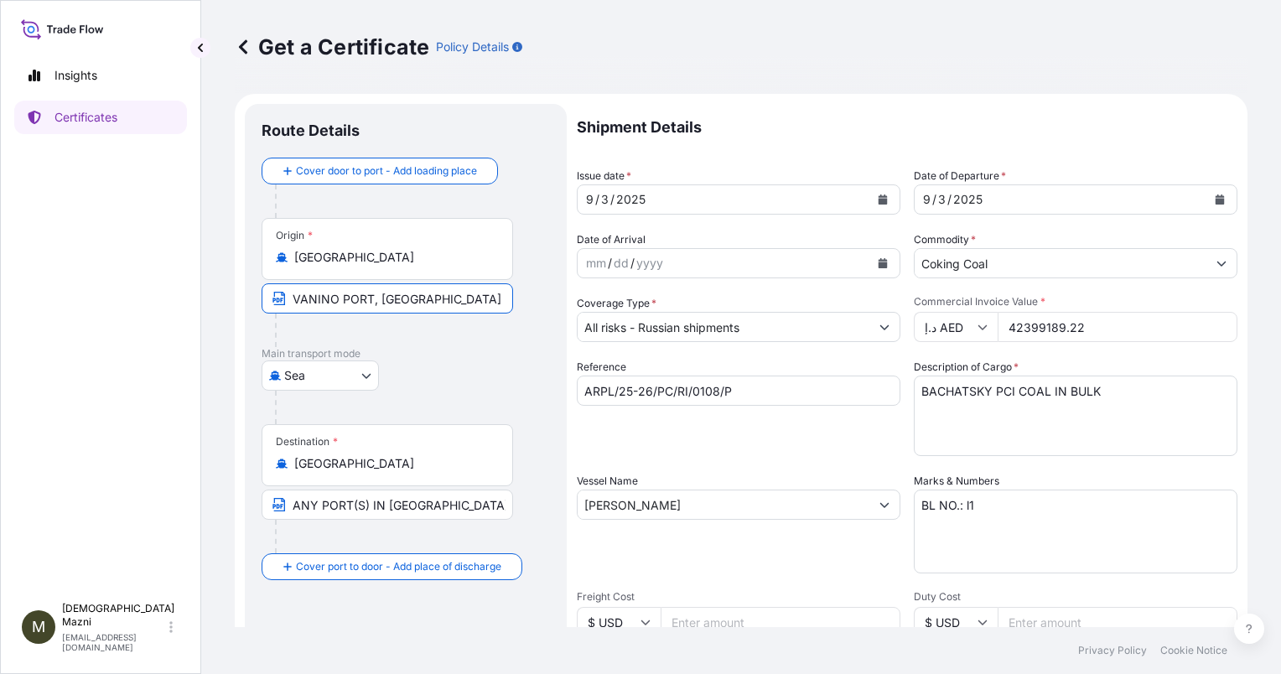
click at [329, 297] on input "VANINO PORT, RUSSIA" at bounding box center [388, 298] width 252 height 30
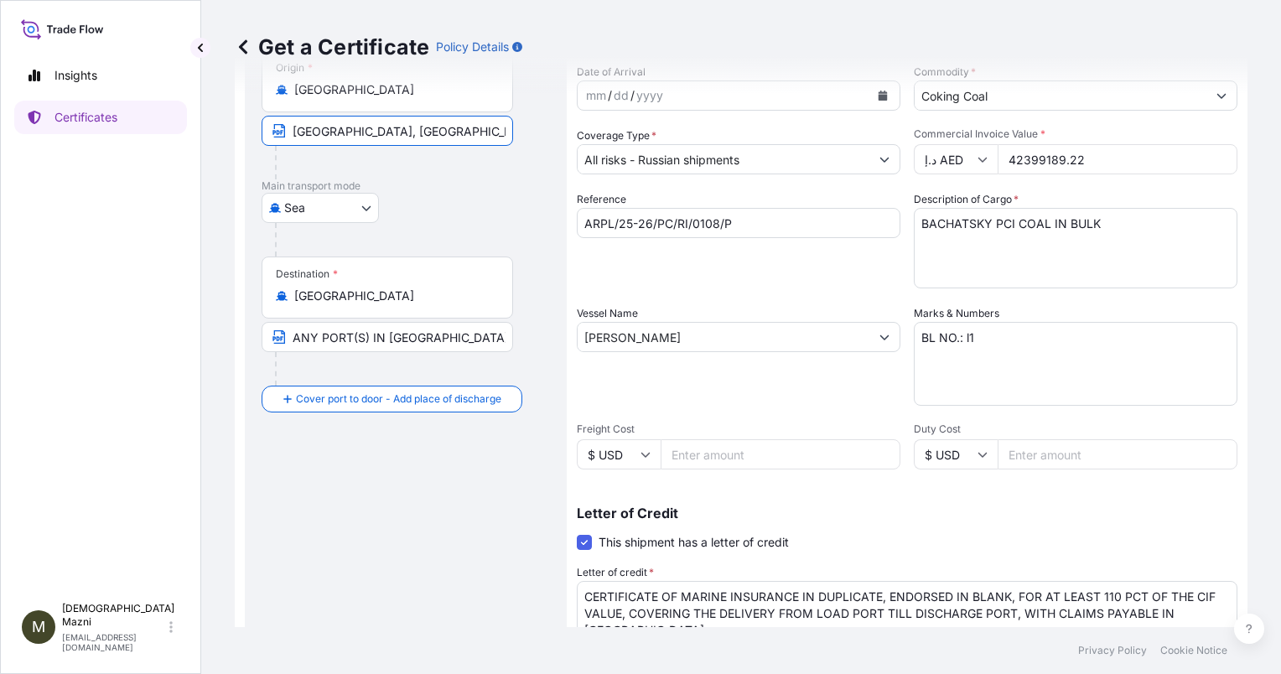
scroll to position [252, 0]
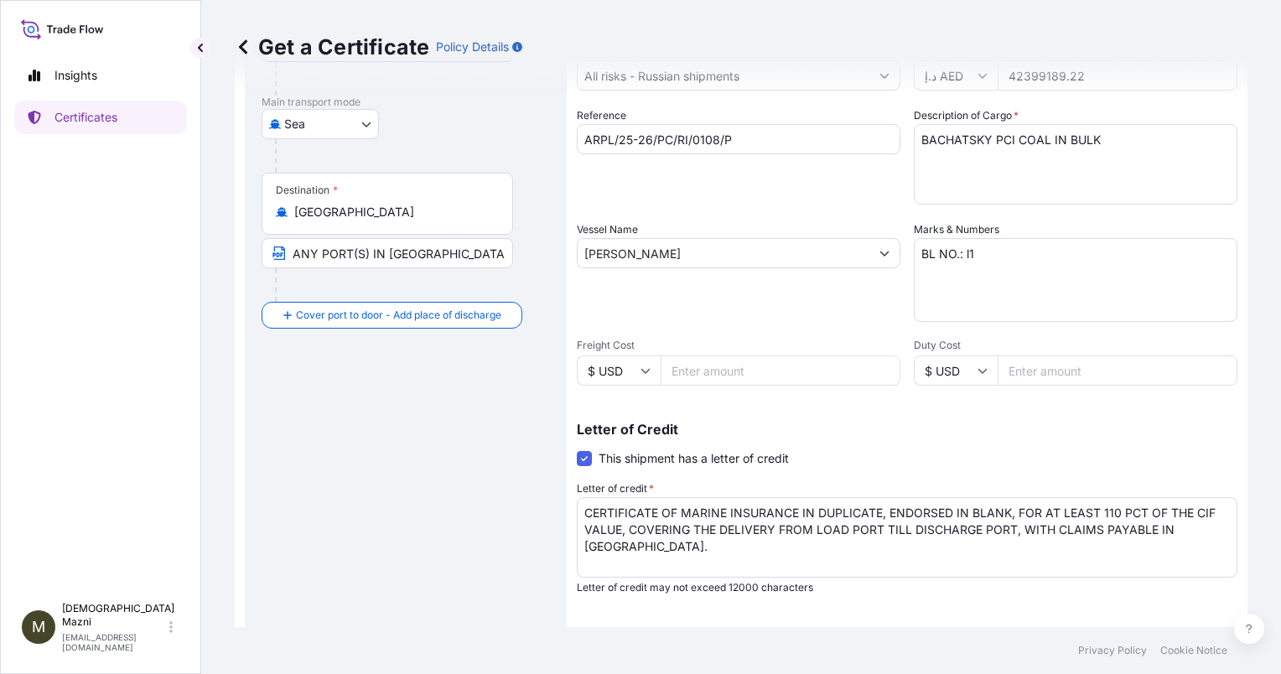
type input "VOSTOCHNY PORT, RUSSIA"
click at [956, 255] on textarea "BL NO.: 1" at bounding box center [1076, 280] width 324 height 84
type textarea "BL NO.: L1"
click at [511, 472] on div "Route Details Cover door to port - Add loading place Place of loading Road / In…" at bounding box center [406, 339] width 288 height 940
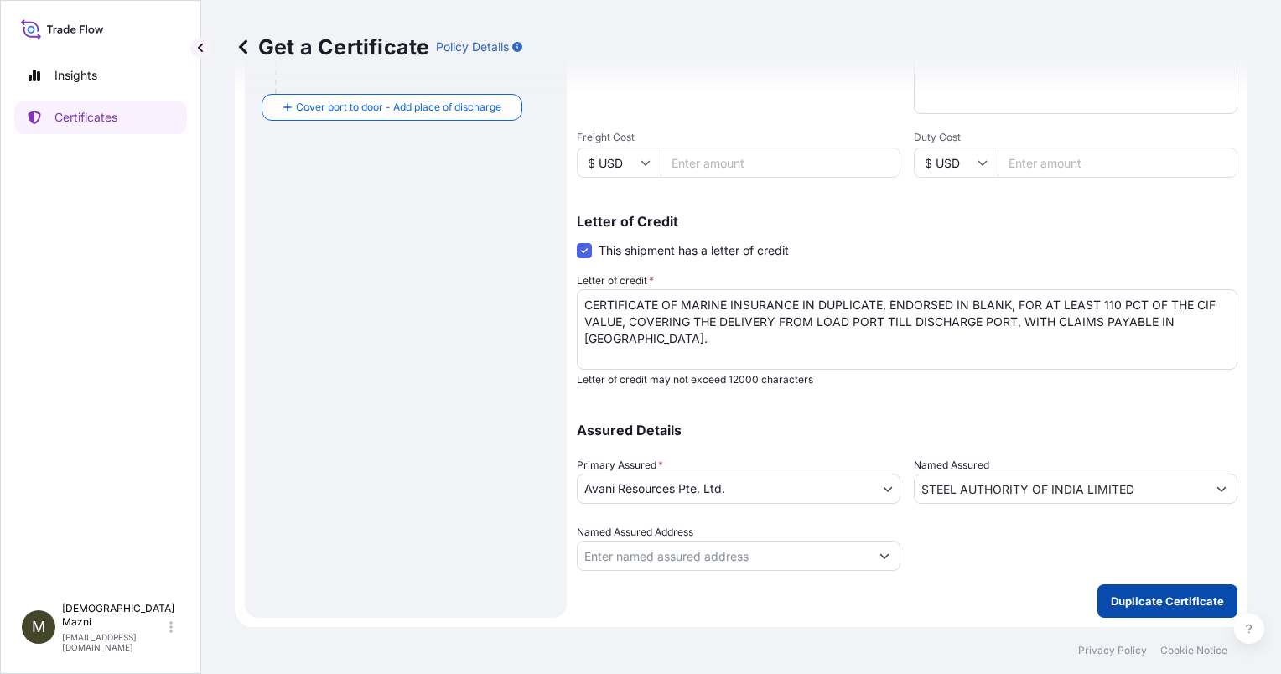
click at [1127, 590] on button "Duplicate Certificate" at bounding box center [1167, 601] width 140 height 34
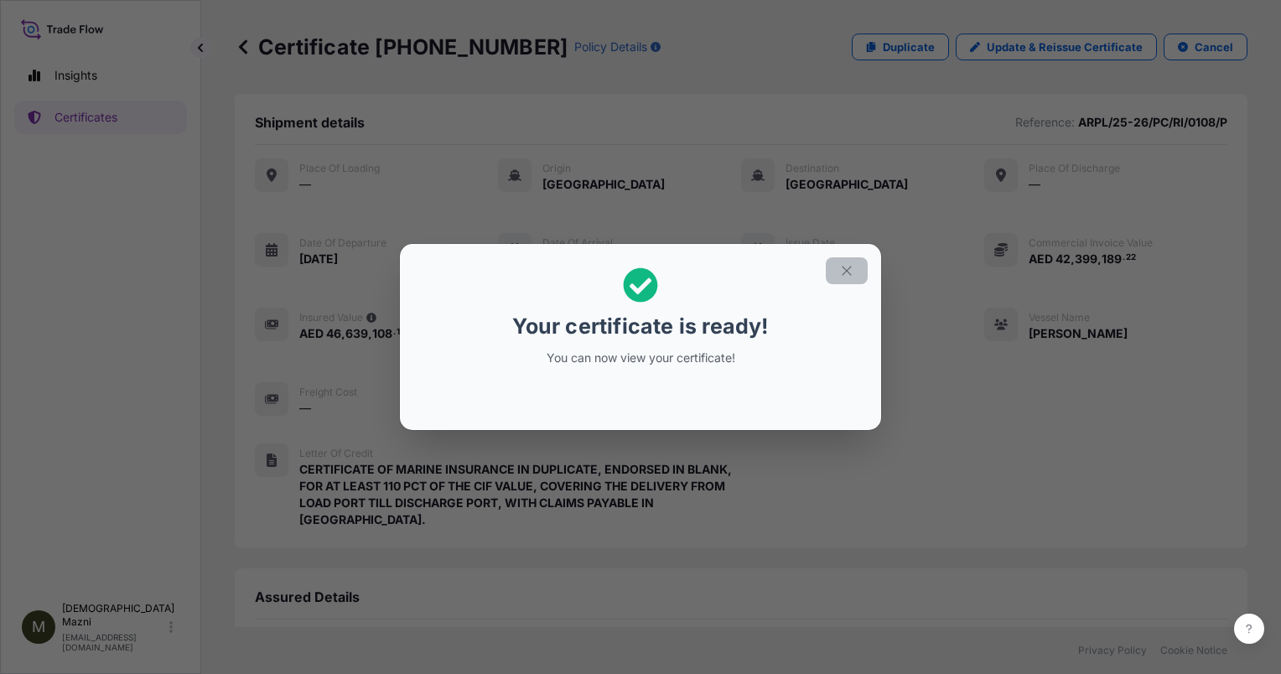
click at [845, 269] on icon "button" at bounding box center [846, 270] width 9 height 9
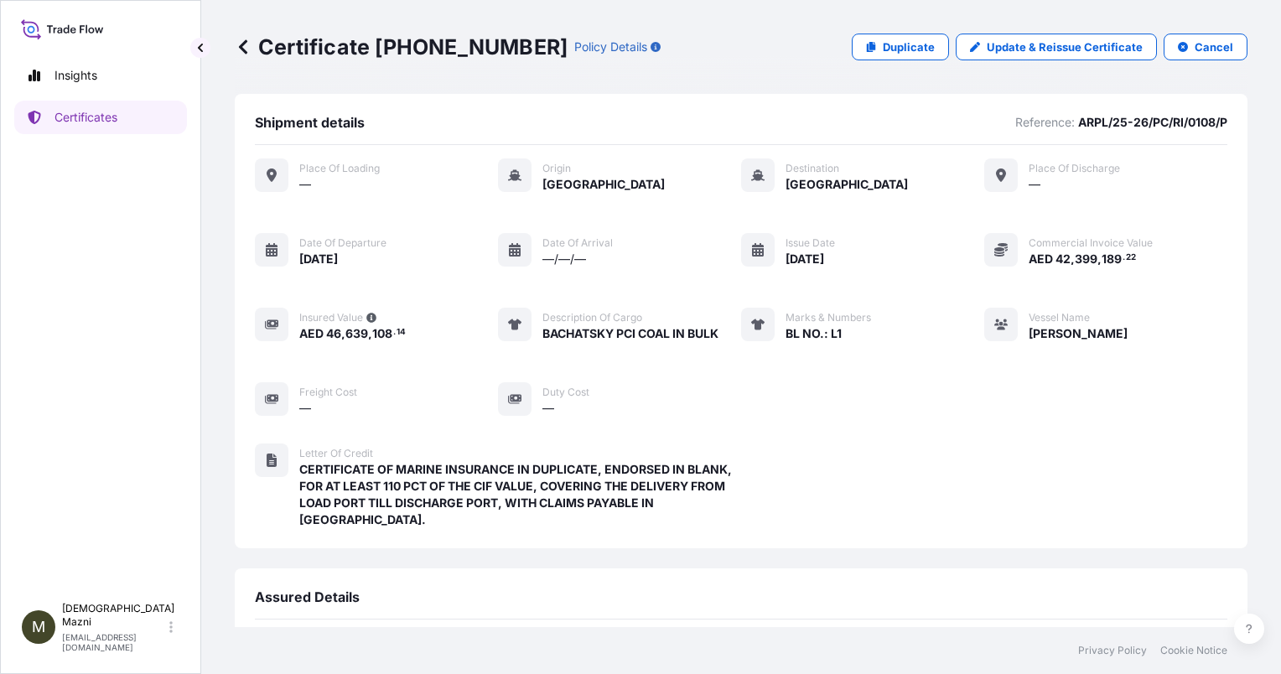
scroll to position [248, 0]
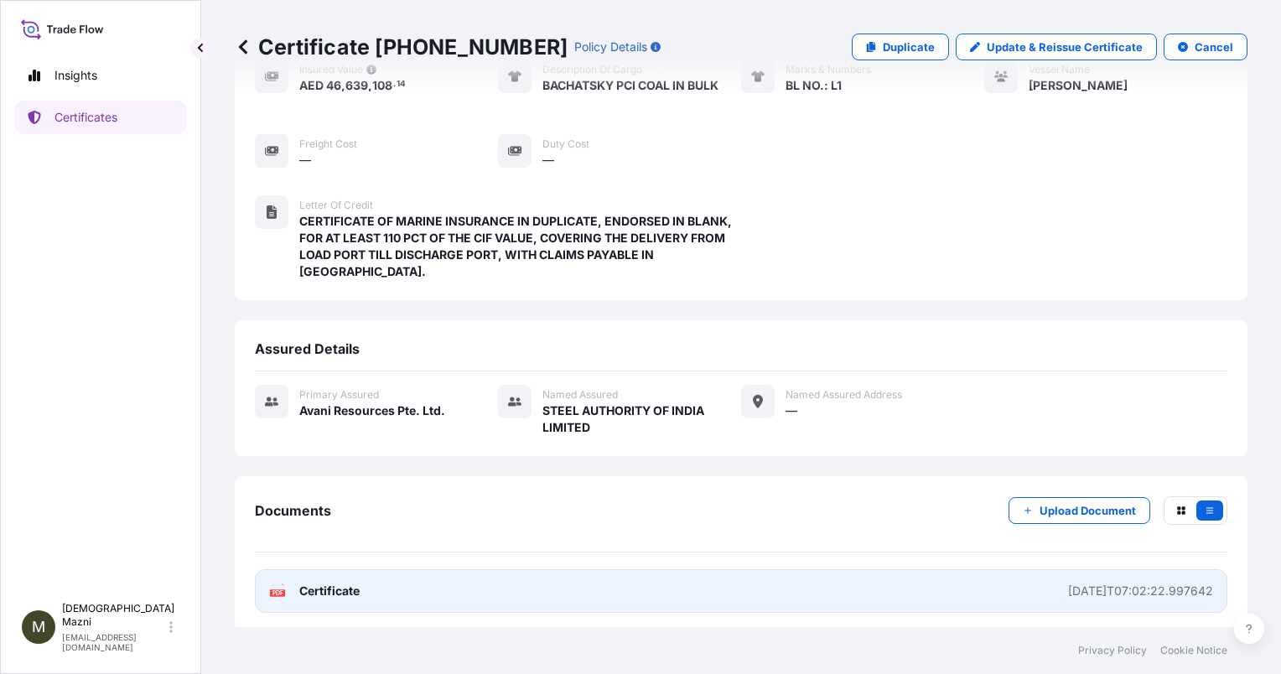
click at [1096, 596] on link "PDF Certificate 2025-09-10T07:02:22.997642" at bounding box center [741, 591] width 973 height 44
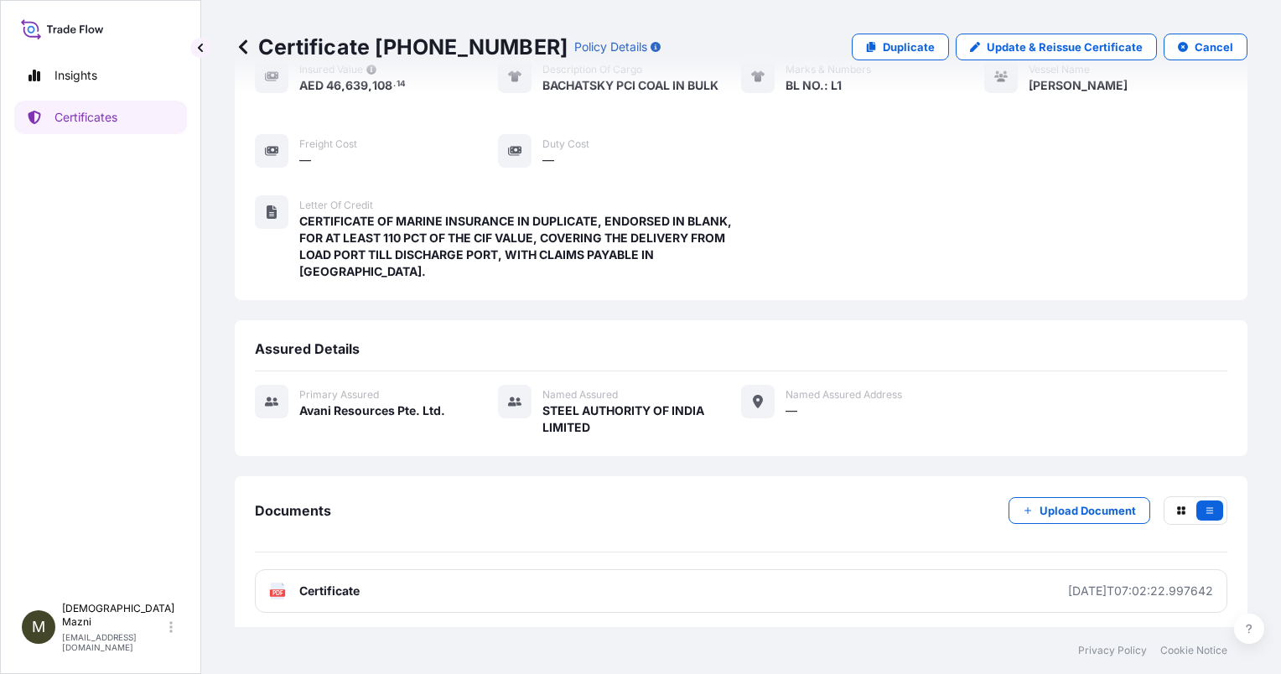
click at [978, 208] on div "Place of Loading — Origin Russia Destination India Place of discharge — Date of…" at bounding box center [741, 104] width 973 height 414
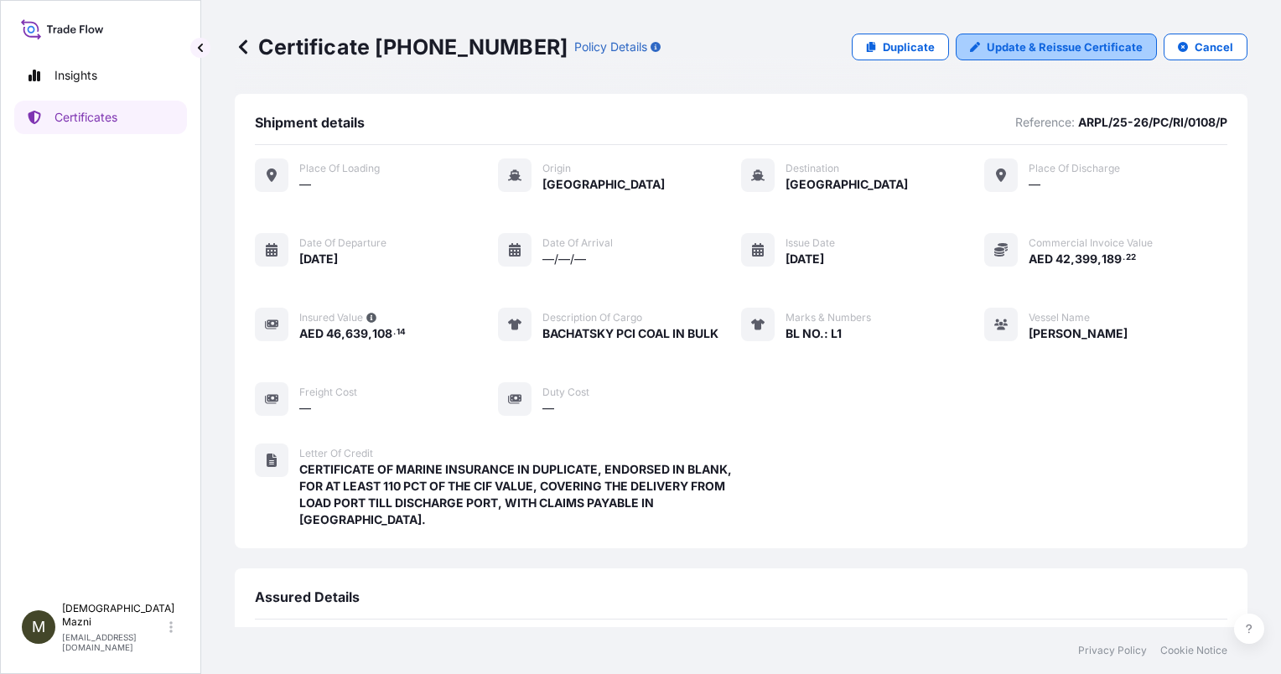
click at [1072, 44] on p "Update & Reissue Certificate" at bounding box center [1065, 47] width 156 height 17
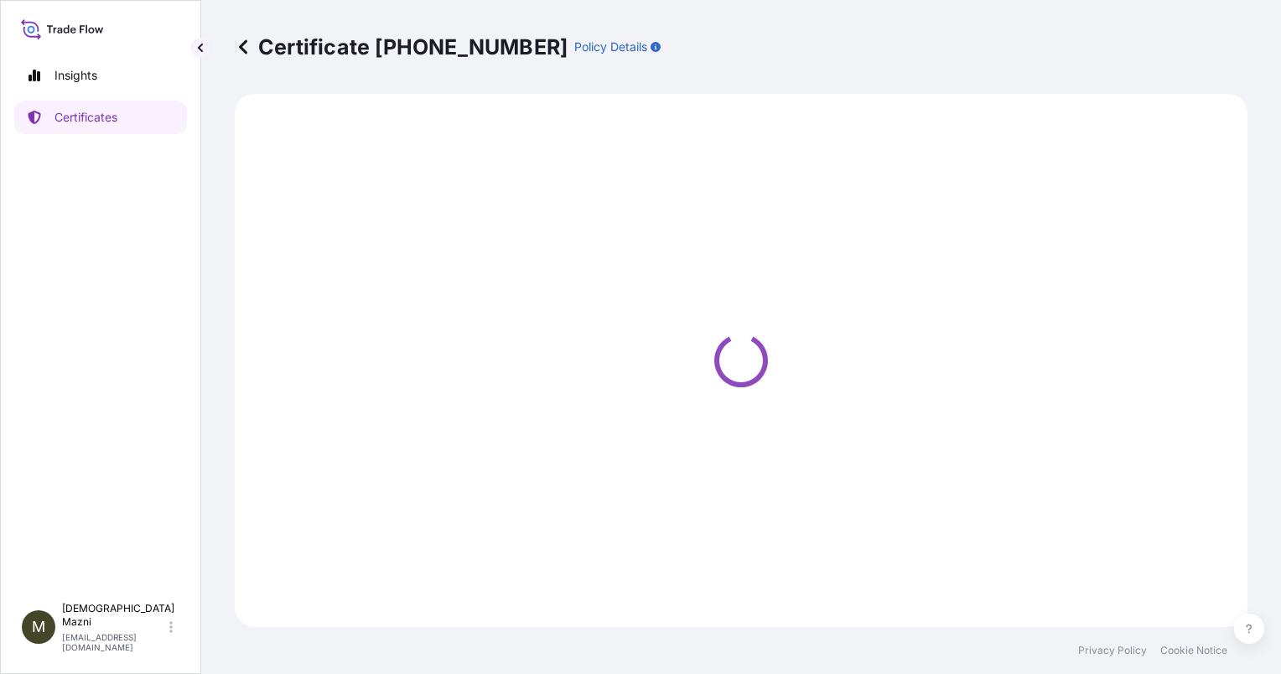
select select "Sea"
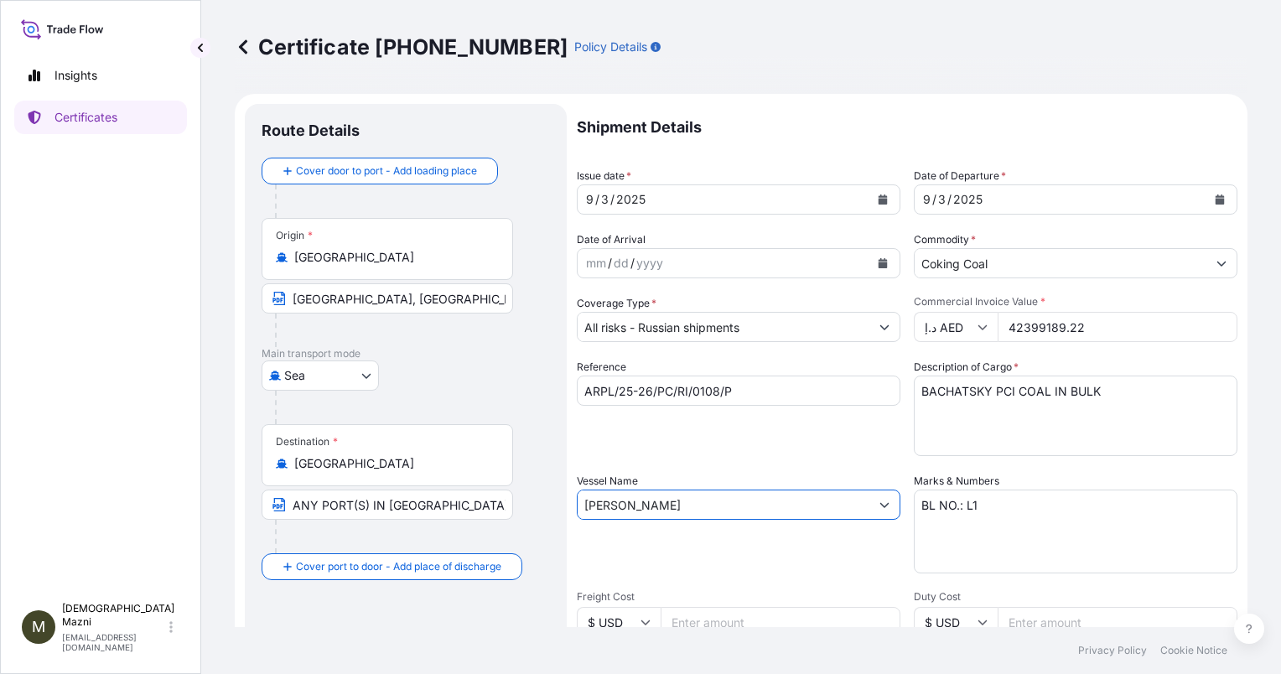
drag, startPoint x: 735, startPoint y: 513, endPoint x: 416, endPoint y: 529, distance: 319.8
click at [416, 528] on form "Route Details Cover door to port - Add loading place Place of loading Road / In…" at bounding box center [741, 591] width 1013 height 994
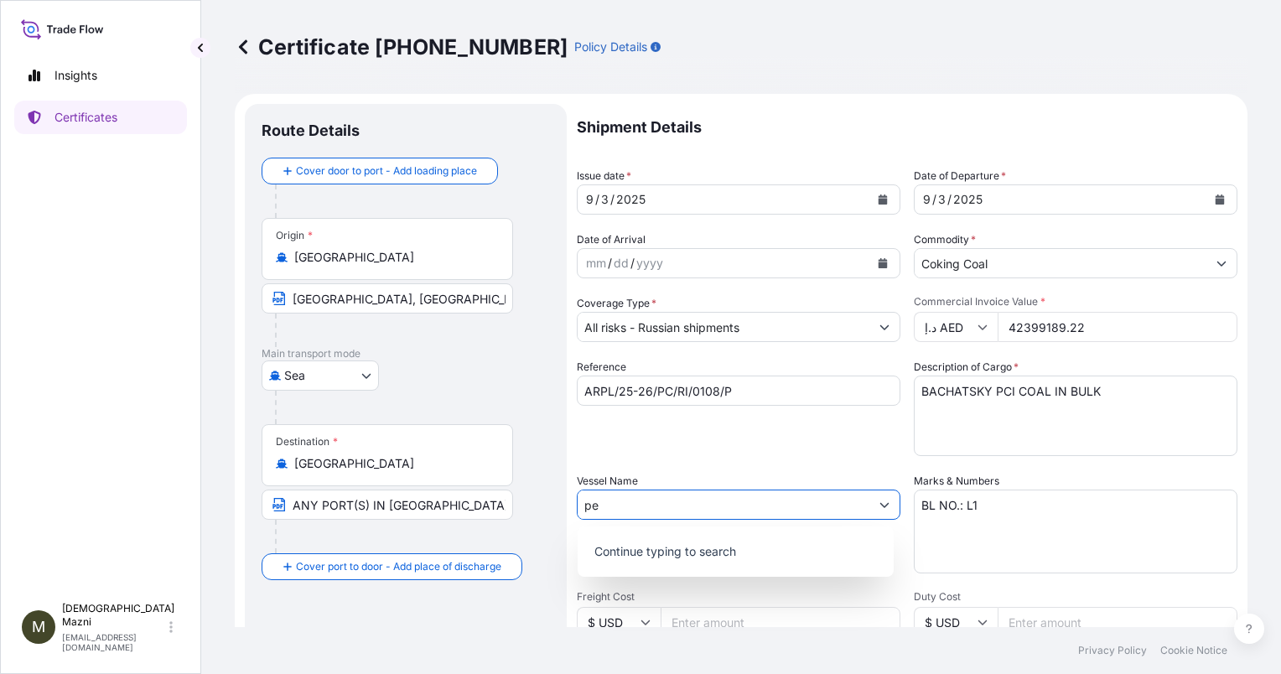
type input "p"
click at [699, 542] on div "Use "PETER S"" at bounding box center [735, 548] width 303 height 30
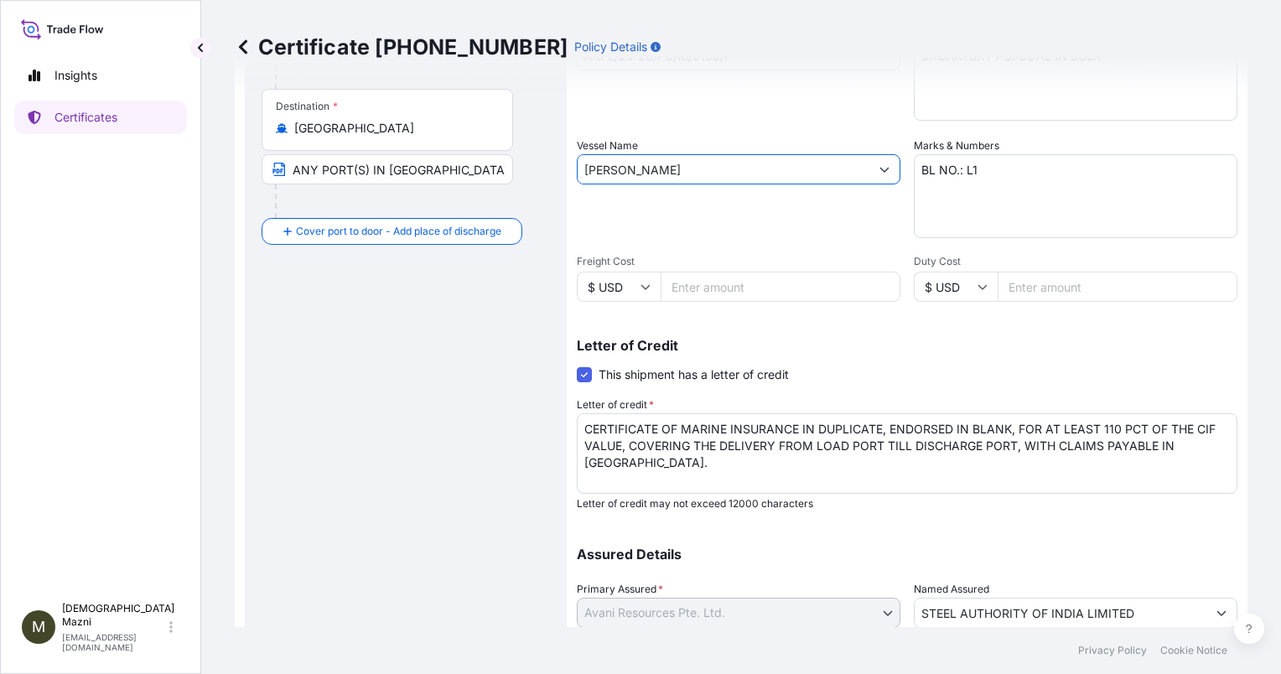
scroll to position [459, 0]
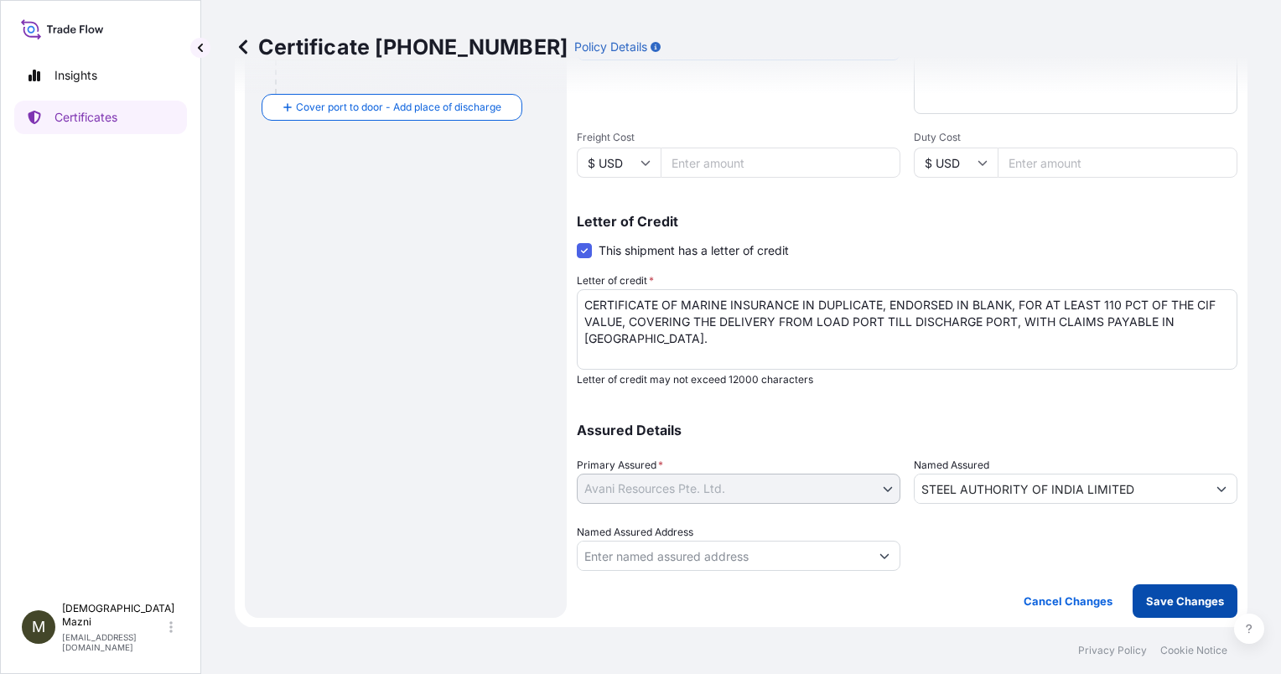
type input "PETER S"
click at [1165, 602] on p "Save Changes" at bounding box center [1185, 601] width 78 height 17
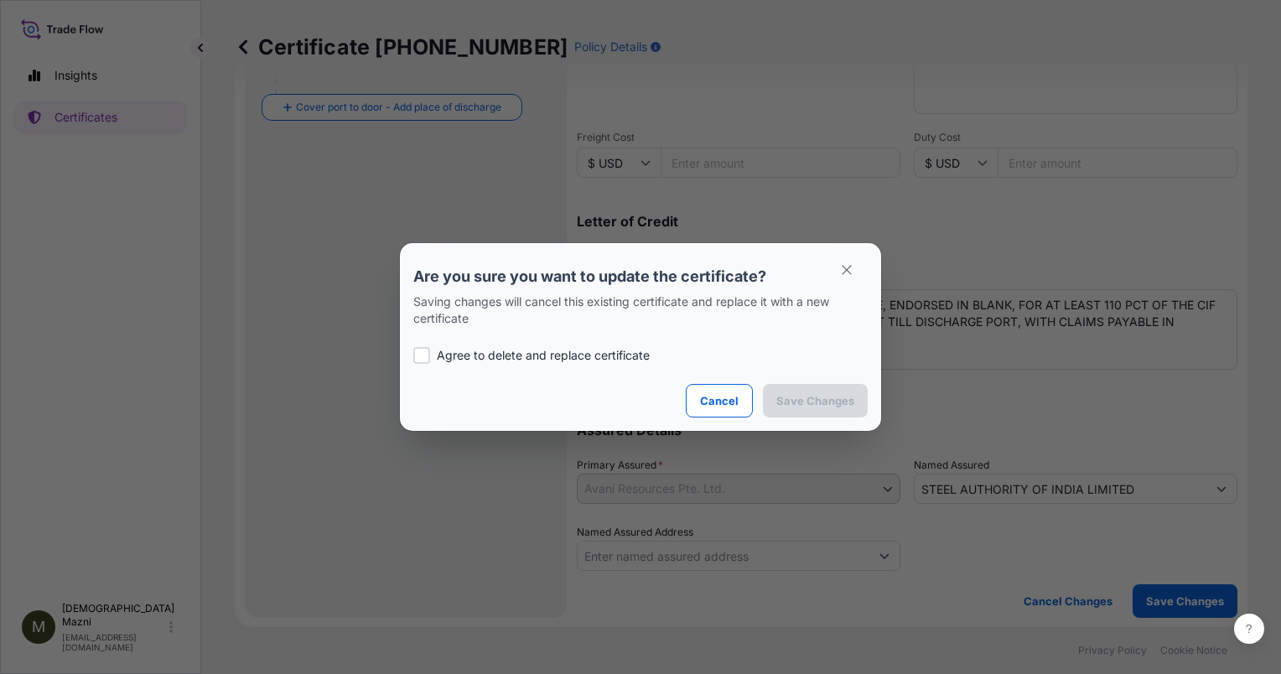
click at [562, 348] on p "Agree to delete and replace certificate" at bounding box center [543, 355] width 213 height 17
checkbox input "true"
click at [813, 392] on p "Save Changes" at bounding box center [815, 400] width 78 height 17
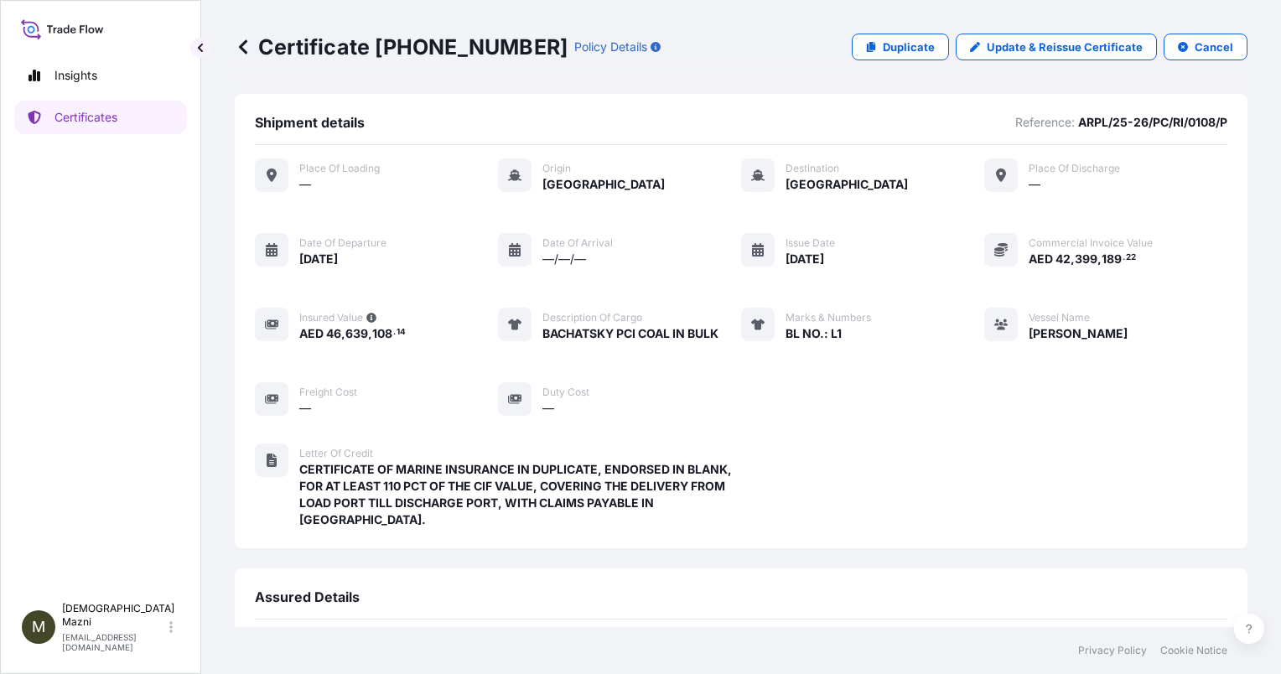
scroll to position [248, 0]
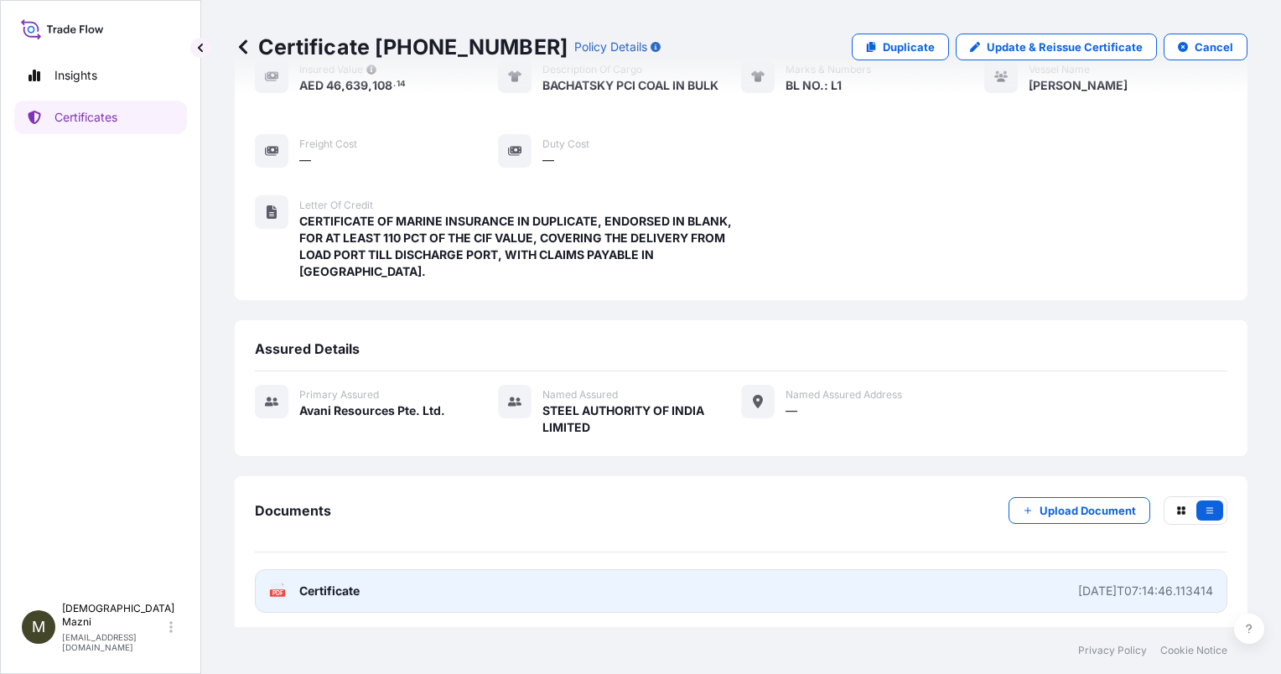
click at [1146, 588] on div "2025-09-10T07:14:46.113414" at bounding box center [1145, 591] width 135 height 17
